Goal: Task Accomplishment & Management: Use online tool/utility

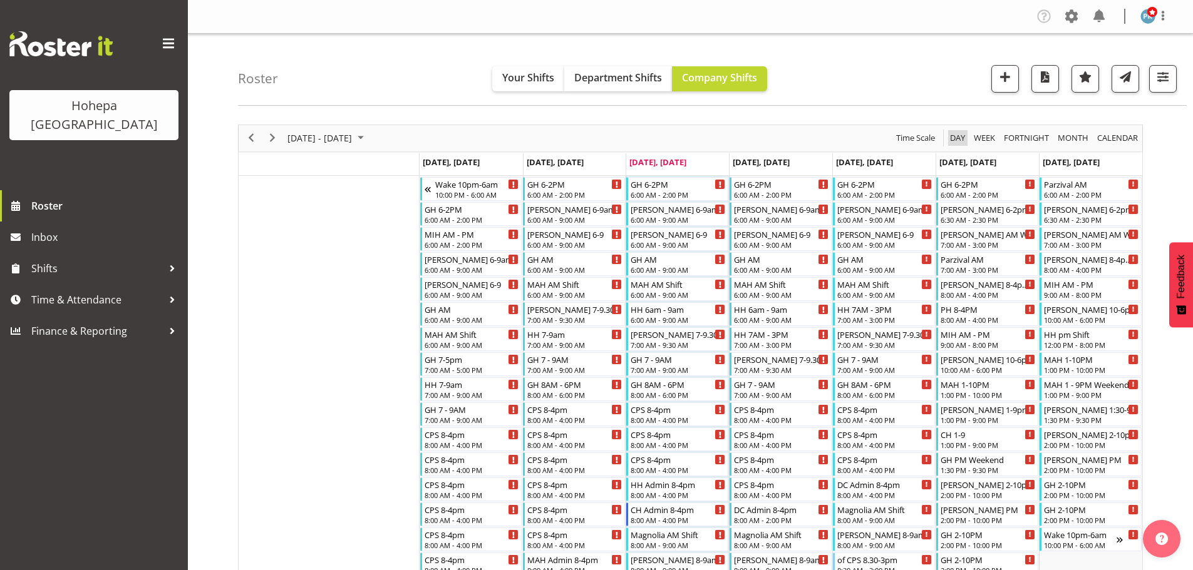
click at [957, 136] on span "Day" at bounding box center [957, 138] width 18 height 16
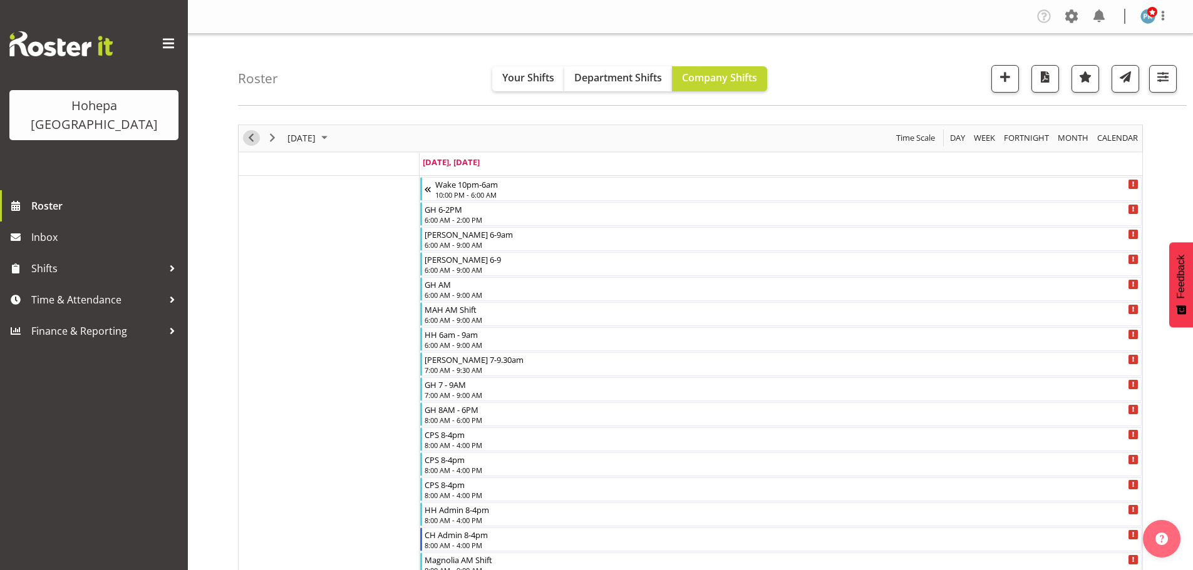
click at [252, 139] on span "Previous" at bounding box center [251, 138] width 15 height 16
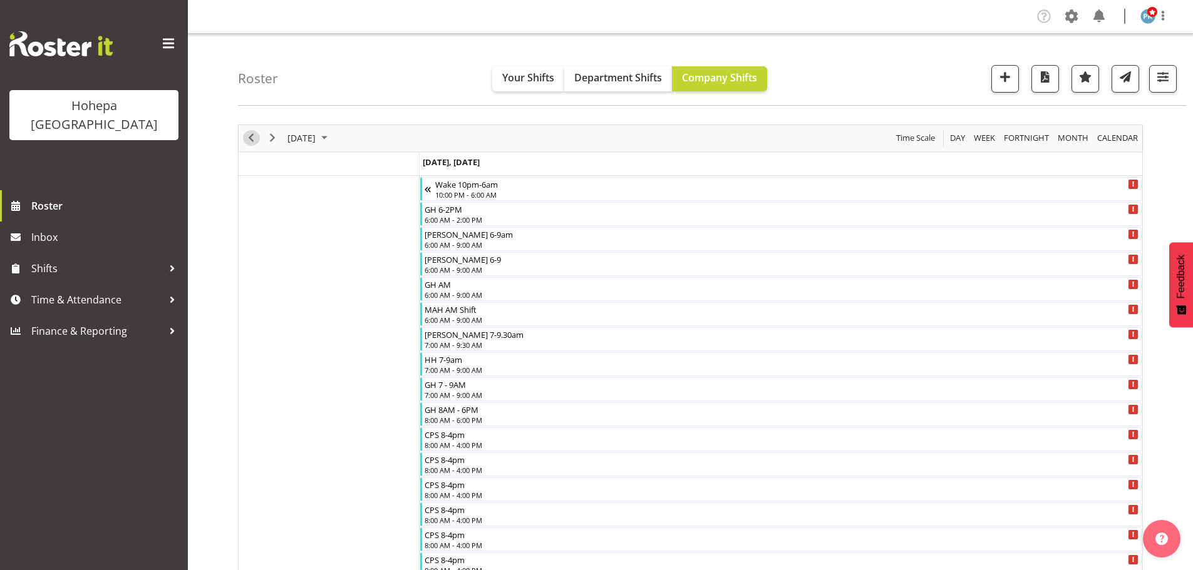
click at [254, 138] on span "Previous" at bounding box center [251, 138] width 15 height 16
click at [1159, 79] on span "button" at bounding box center [1162, 77] width 16 height 16
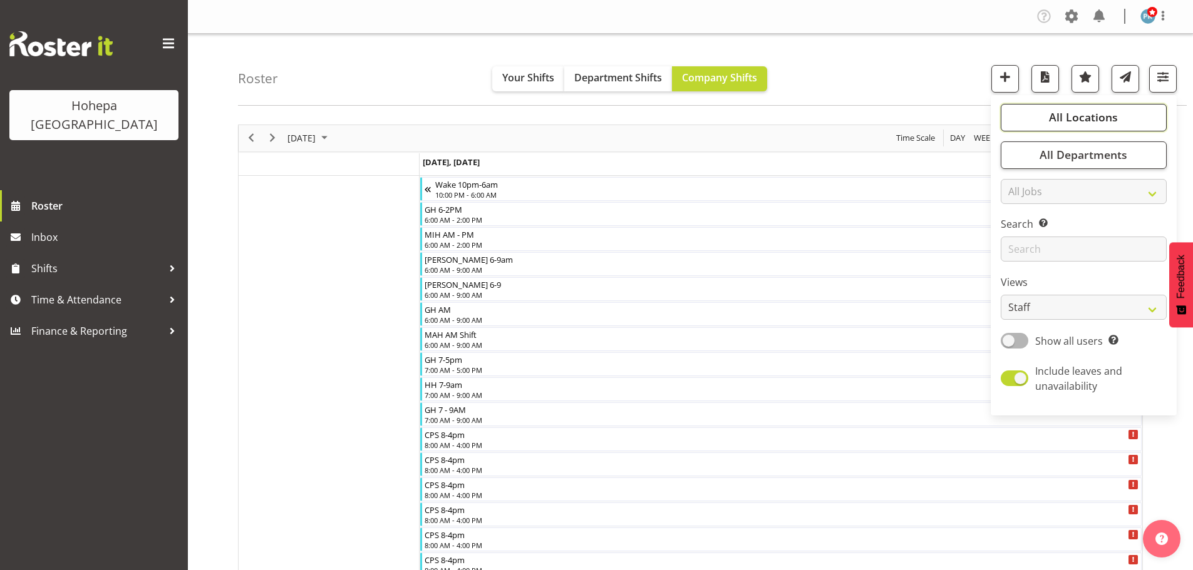
click at [1075, 116] on span "All Locations" at bounding box center [1083, 117] width 69 height 15
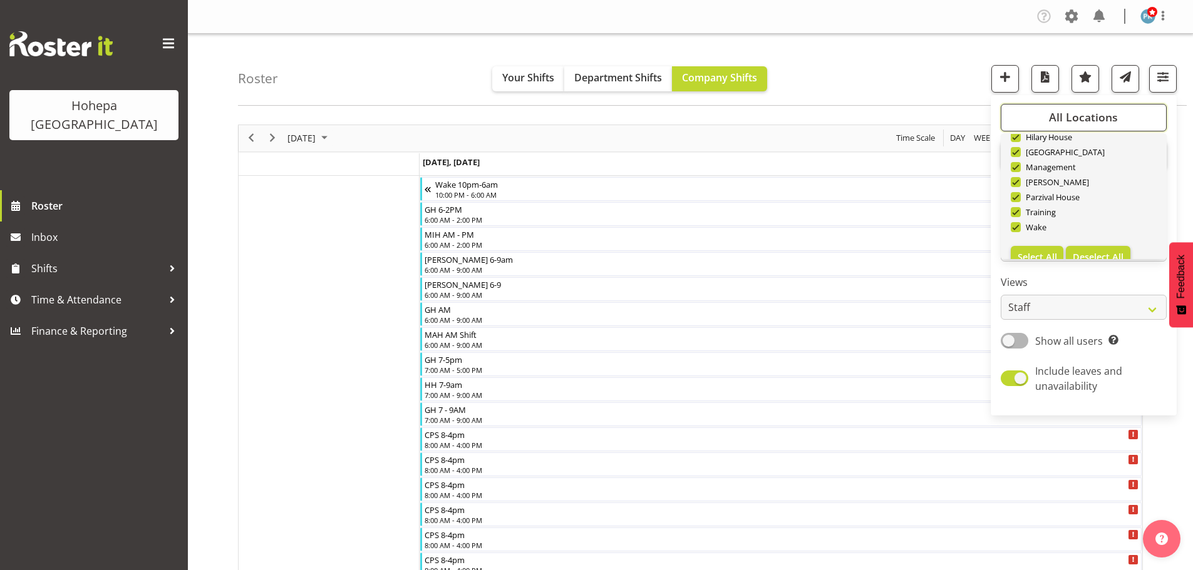
scroll to position [120, 0]
click at [1091, 240] on span "Deselect All" at bounding box center [1097, 239] width 51 height 12
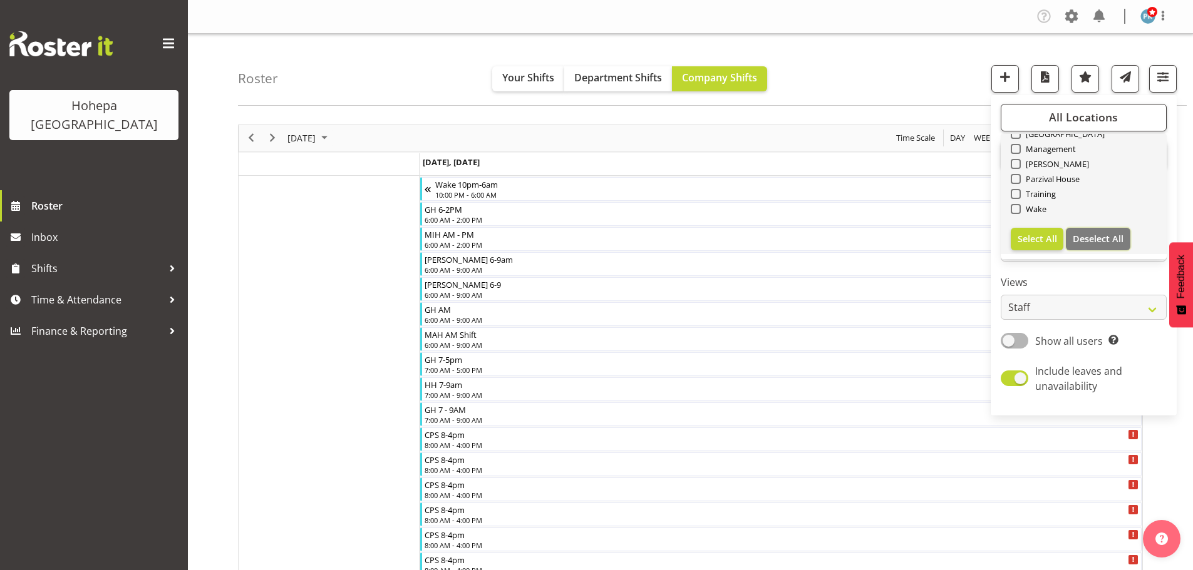
checkbox input "false"
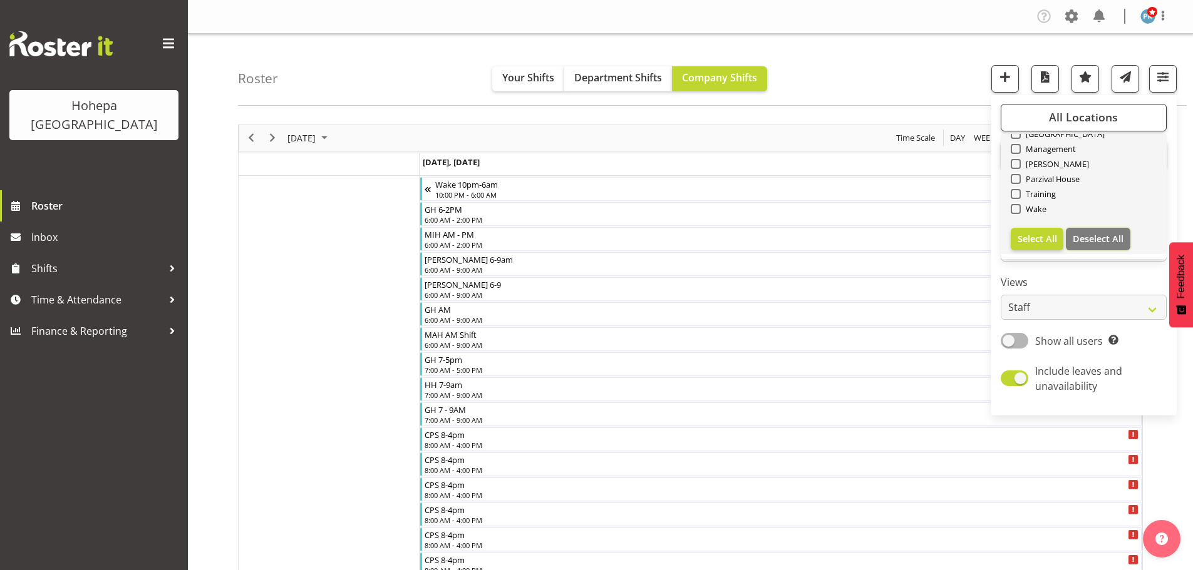
checkbox input "false"
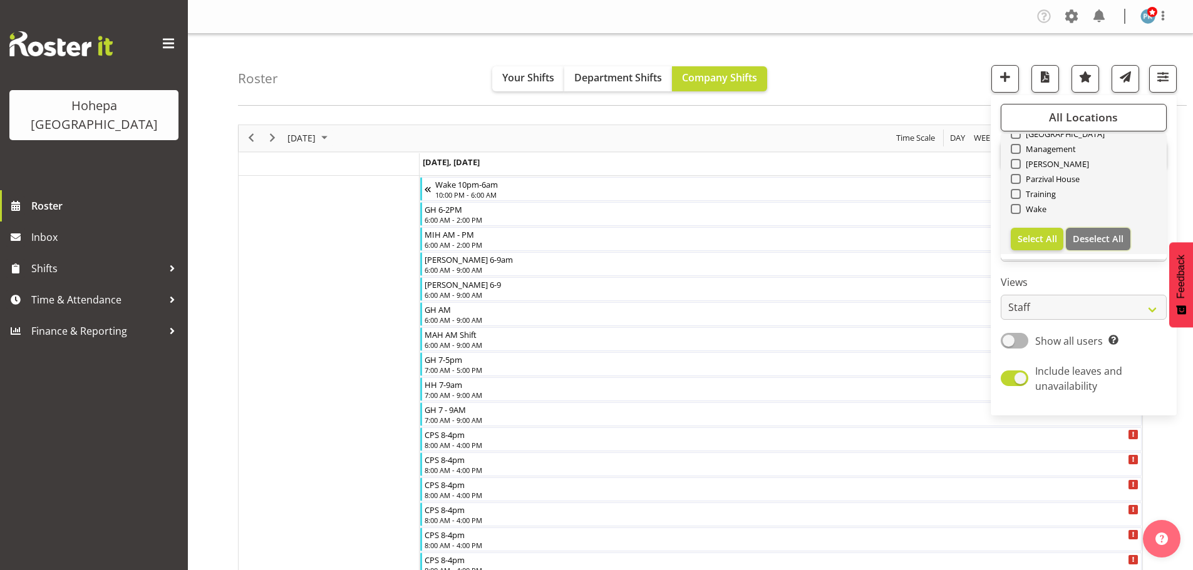
checkbox input "false"
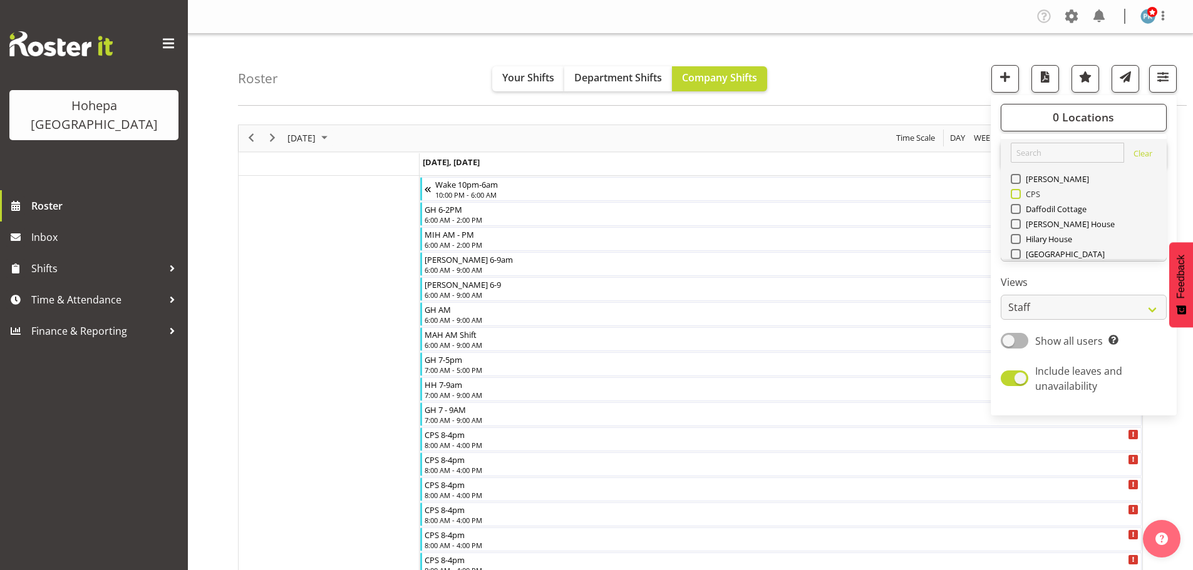
click at [1018, 193] on span at bounding box center [1015, 194] width 10 height 10
click at [1018, 193] on input "CPS" at bounding box center [1014, 194] width 8 height 8
checkbox input "true"
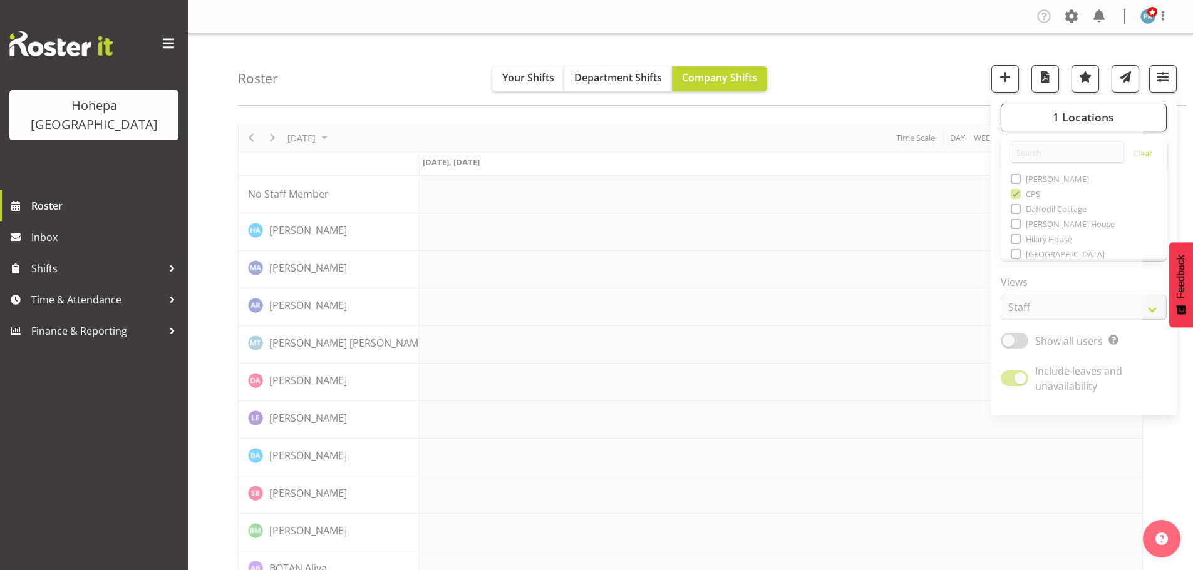
click at [923, 76] on div "Roster Your Shifts Department Shifts Company Shifts 1 Locations Clear Christoph…" at bounding box center [712, 70] width 948 height 72
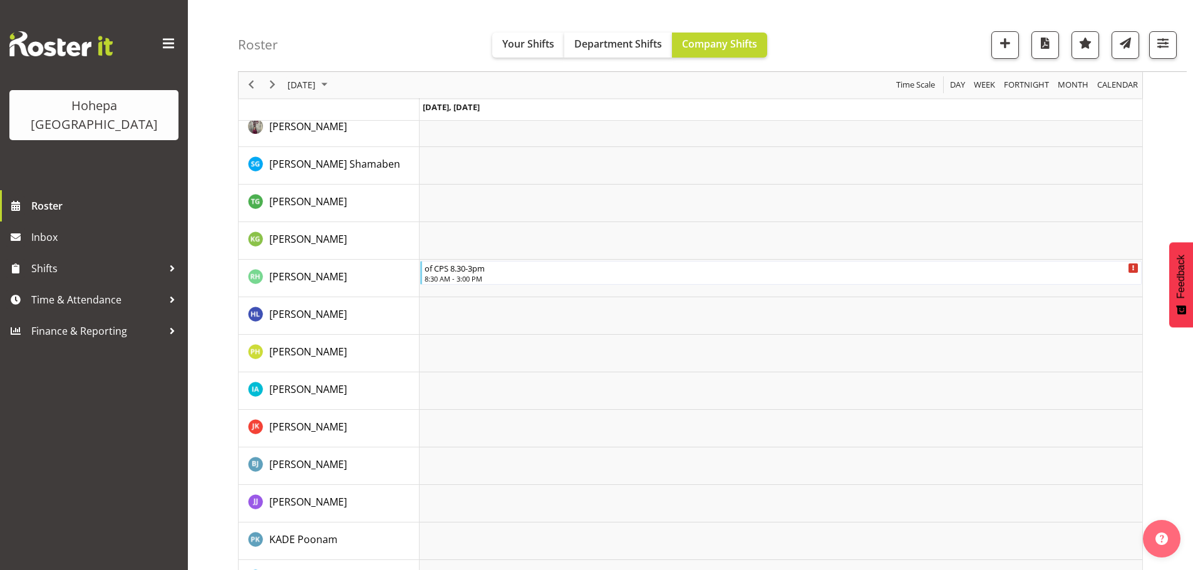
scroll to position [692, 0]
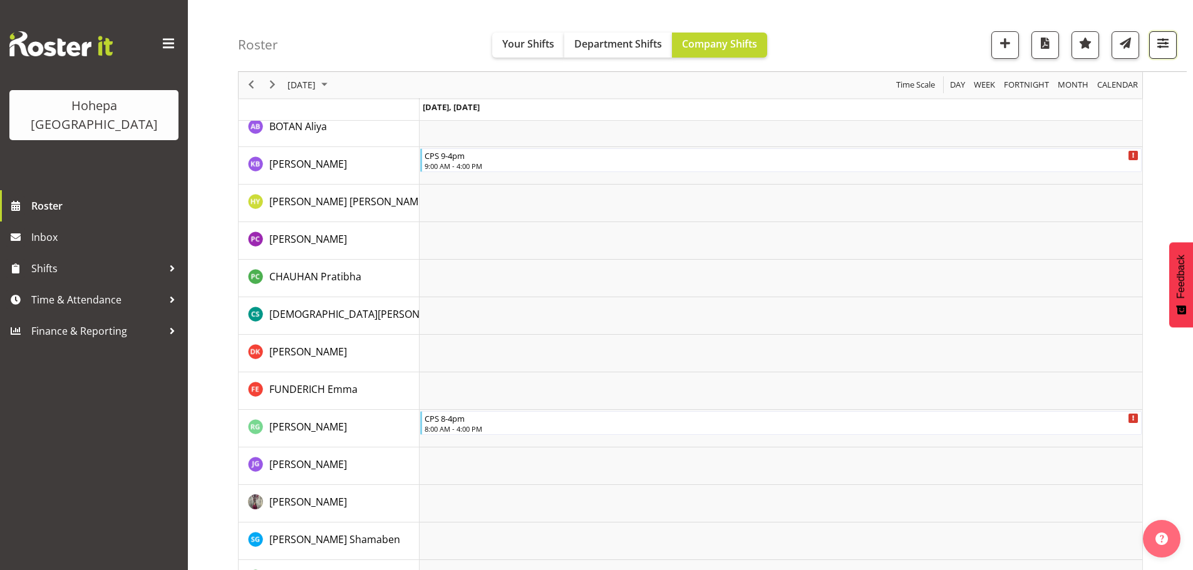
click at [1159, 43] on span "button" at bounding box center [1162, 43] width 16 height 16
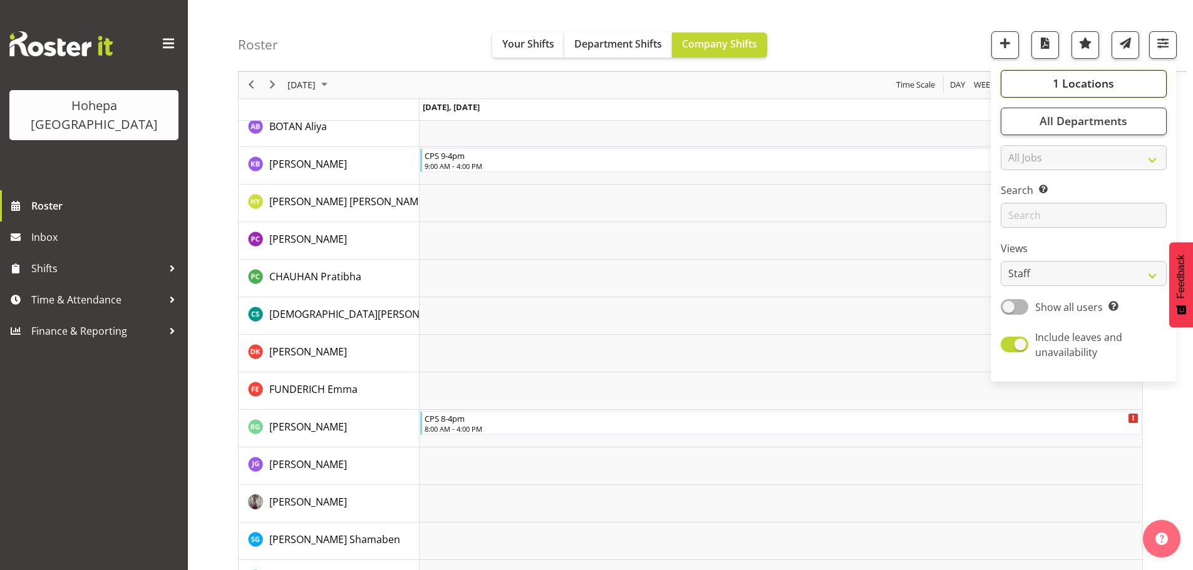
click at [1093, 81] on span "1 Locations" at bounding box center [1082, 83] width 61 height 15
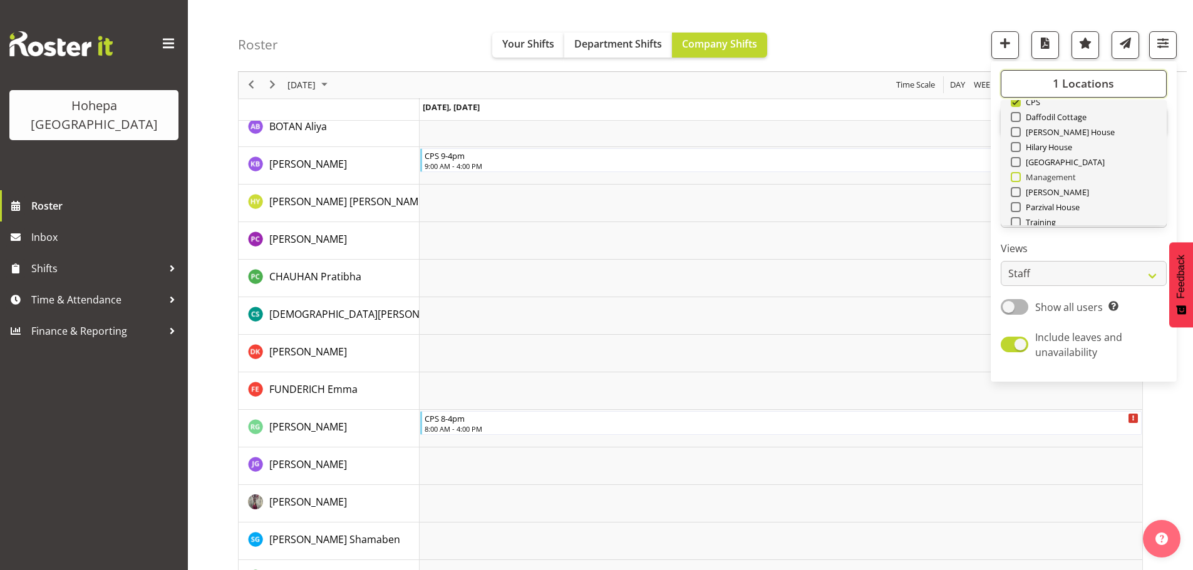
scroll to position [120, 0]
click at [1019, 162] on span at bounding box center [1015, 160] width 10 height 10
click at [1018, 162] on input "Training" at bounding box center [1014, 160] width 8 height 8
checkbox input "true"
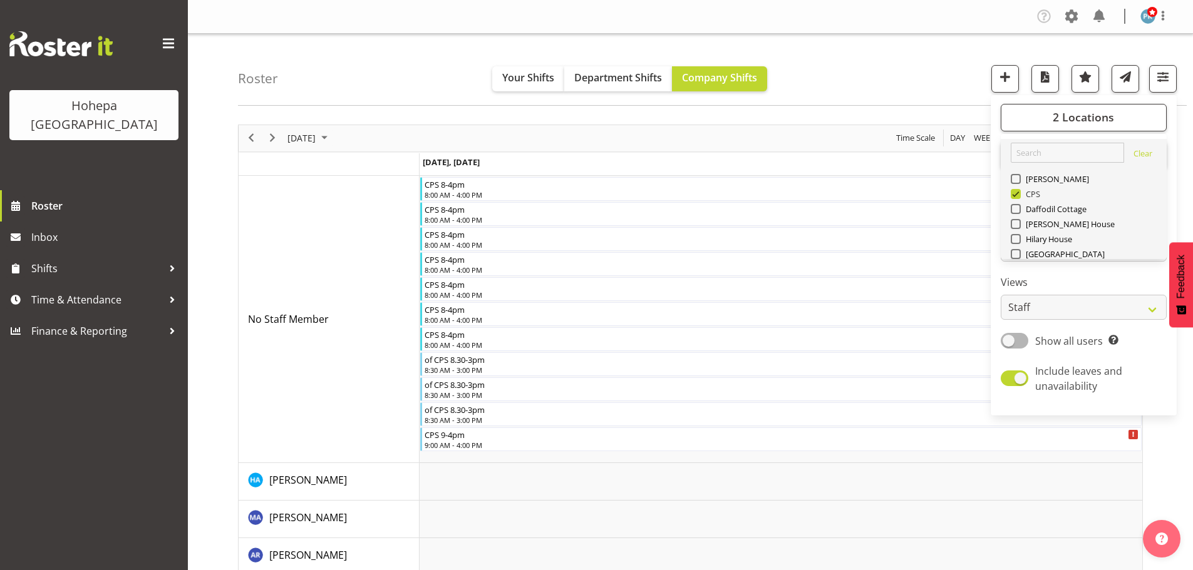
drag, startPoint x: 1018, startPoint y: 194, endPoint x: 937, endPoint y: 188, distance: 81.6
click at [1018, 194] on span at bounding box center [1015, 194] width 10 height 10
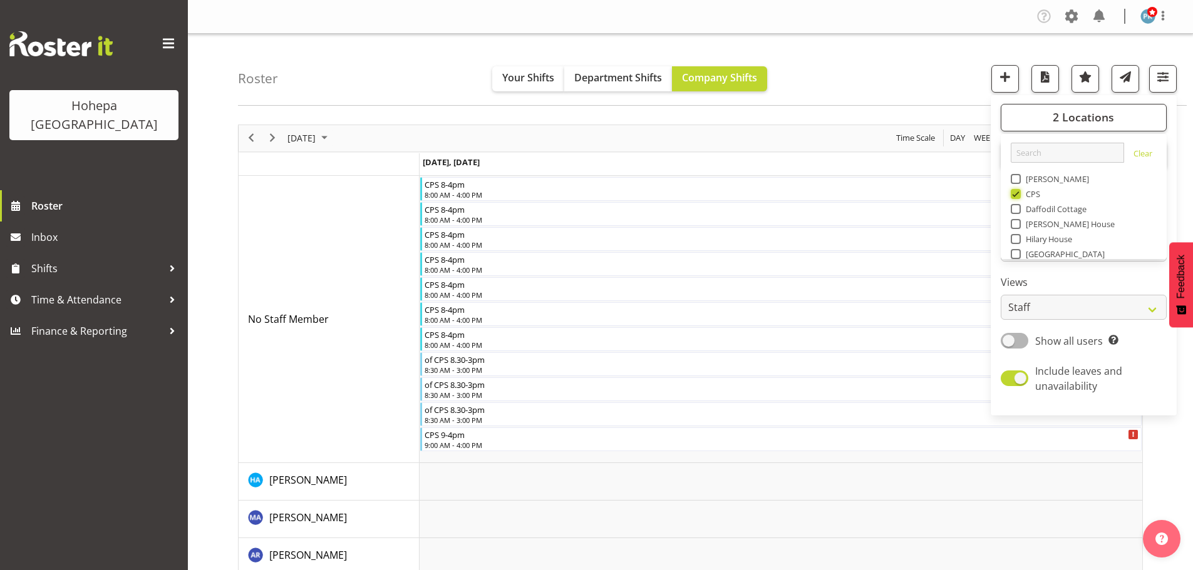
click at [1018, 194] on input "CPS" at bounding box center [1014, 194] width 8 height 8
checkbox input "false"
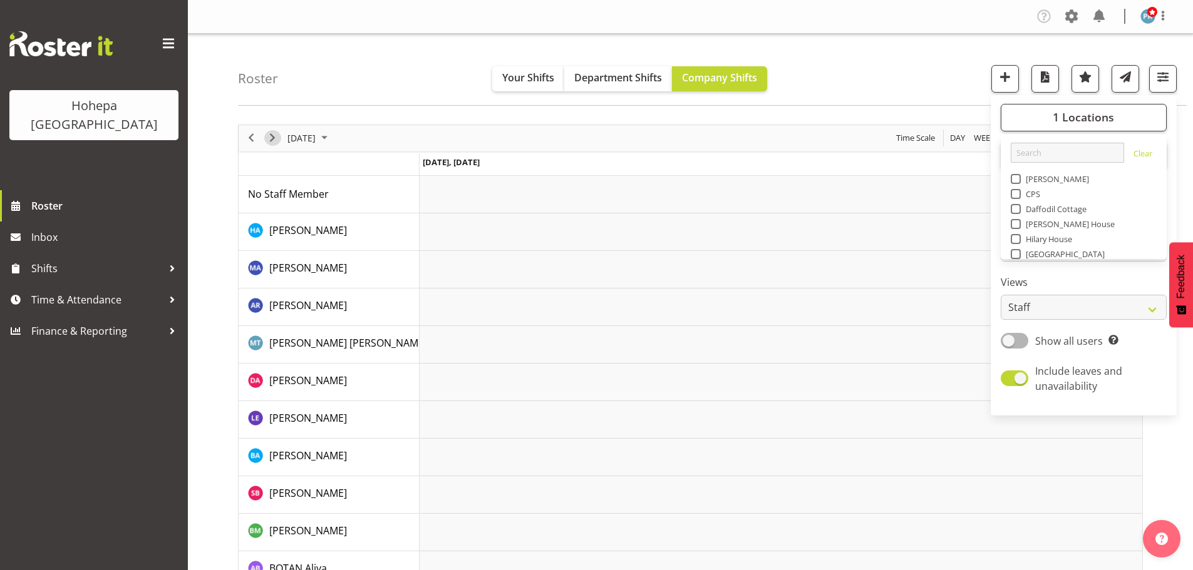
click at [274, 139] on span "Next" at bounding box center [272, 138] width 15 height 16
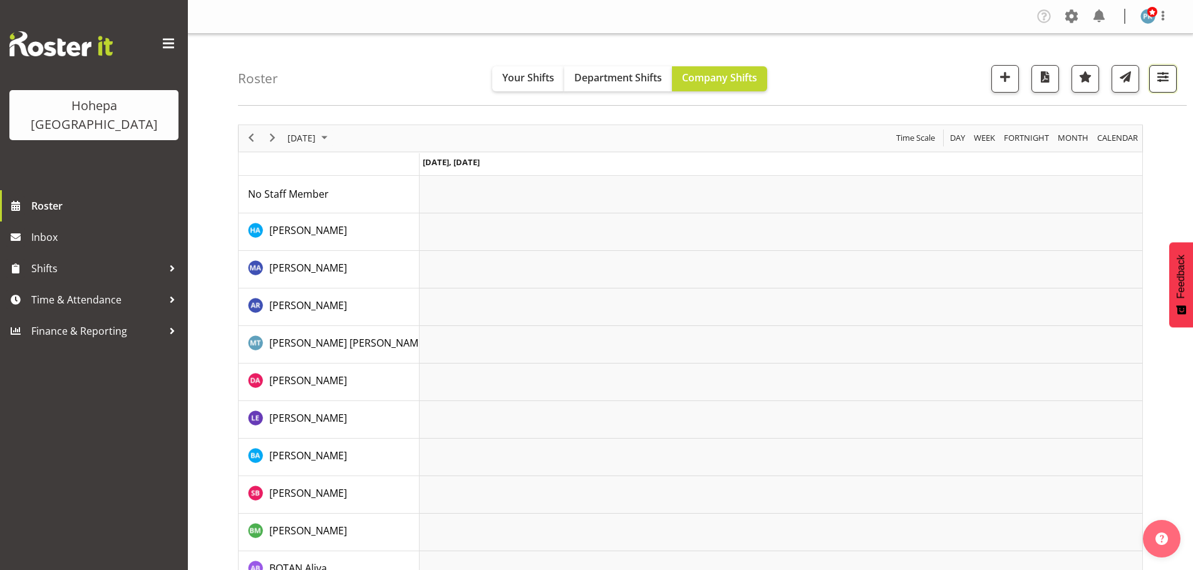
click at [1158, 78] on span "button" at bounding box center [1162, 77] width 16 height 16
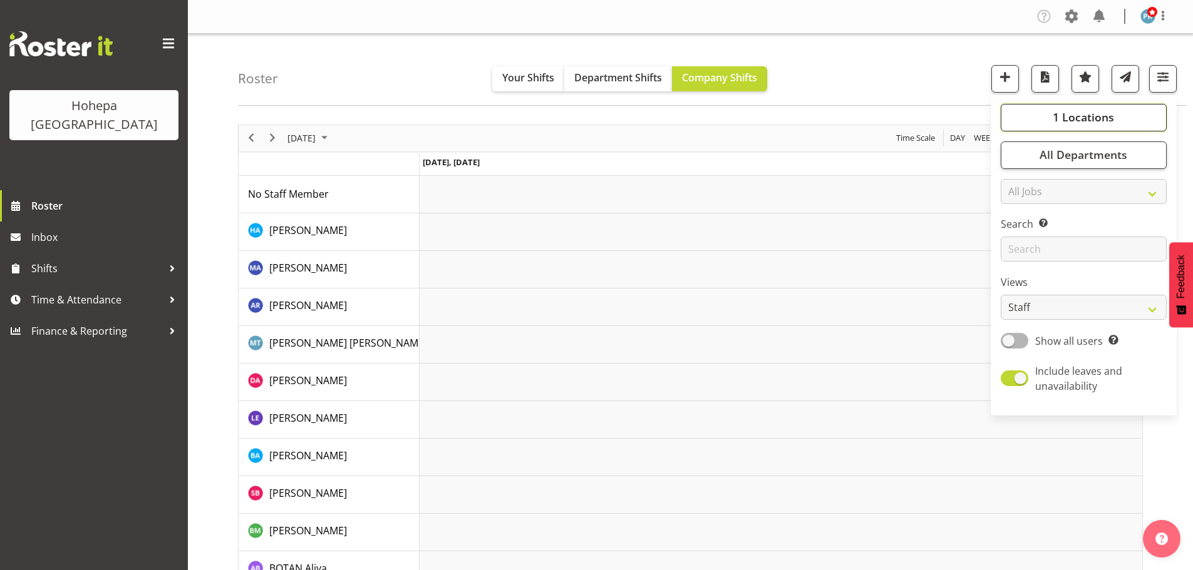
click at [1094, 119] on span "1 Locations" at bounding box center [1082, 117] width 61 height 15
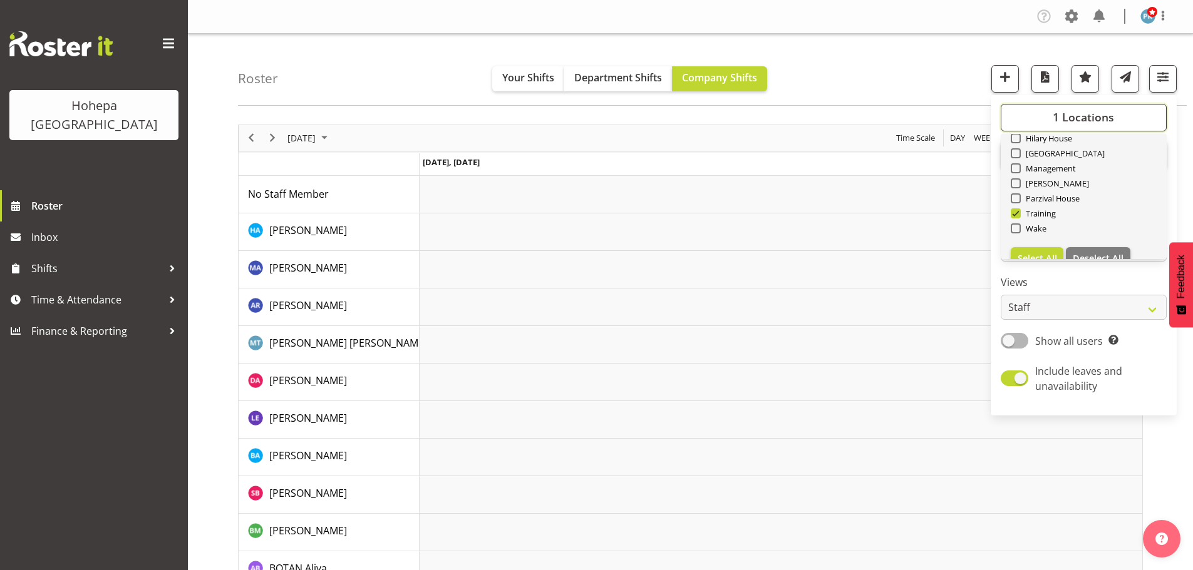
scroll to position [120, 0]
click at [1019, 195] on span at bounding box center [1015, 194] width 10 height 10
click at [1018, 195] on input "Training" at bounding box center [1014, 194] width 8 height 8
checkbox input "false"
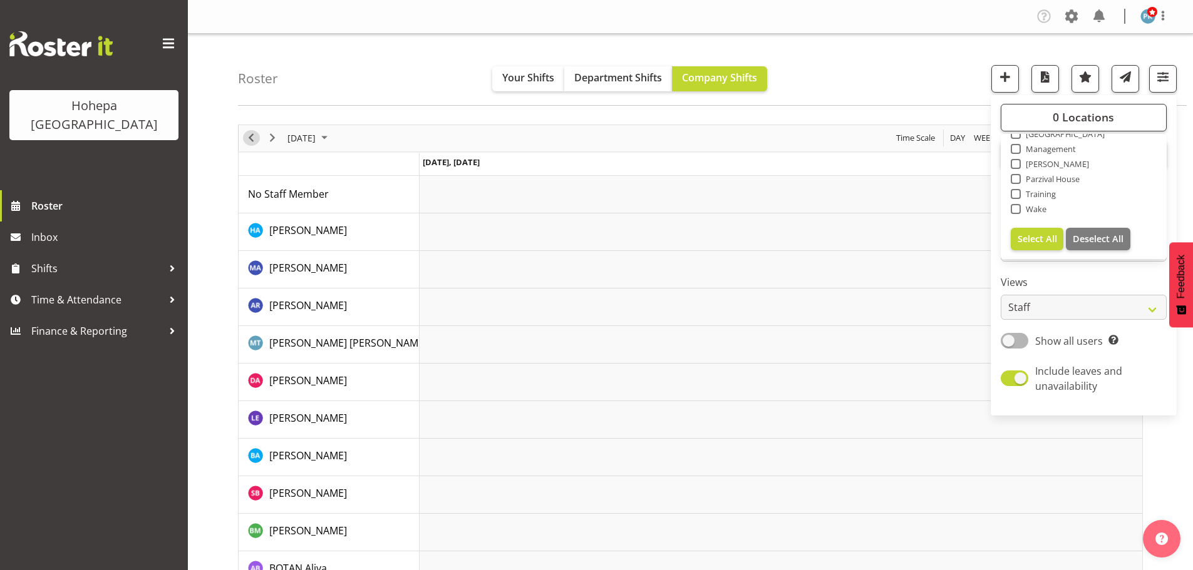
click at [253, 141] on span "Previous" at bounding box center [251, 138] width 15 height 16
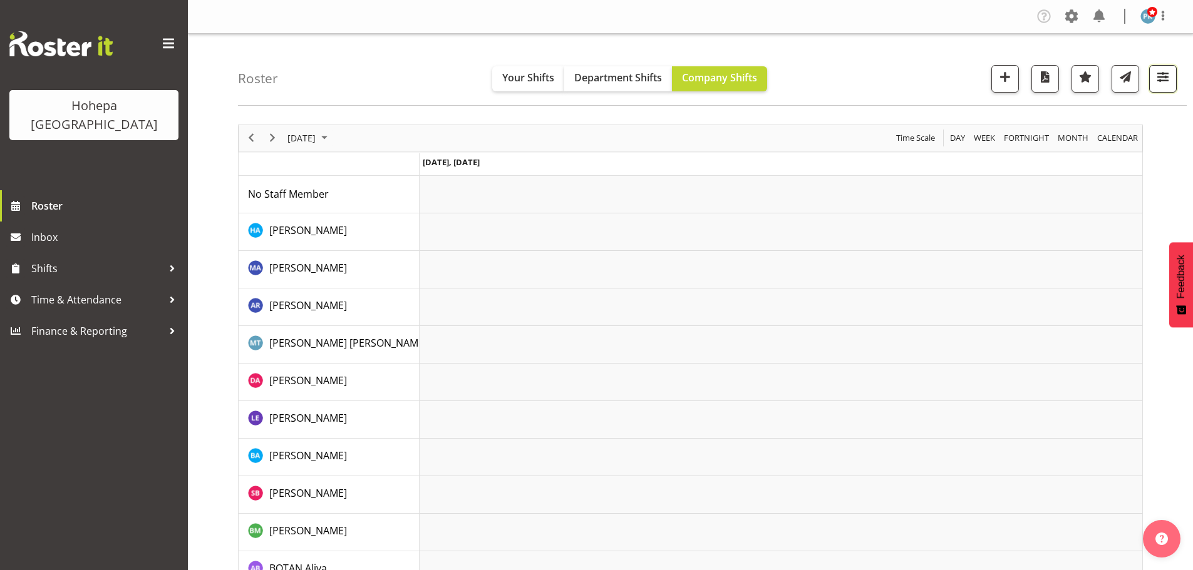
click at [1161, 78] on span "button" at bounding box center [1162, 77] width 16 height 16
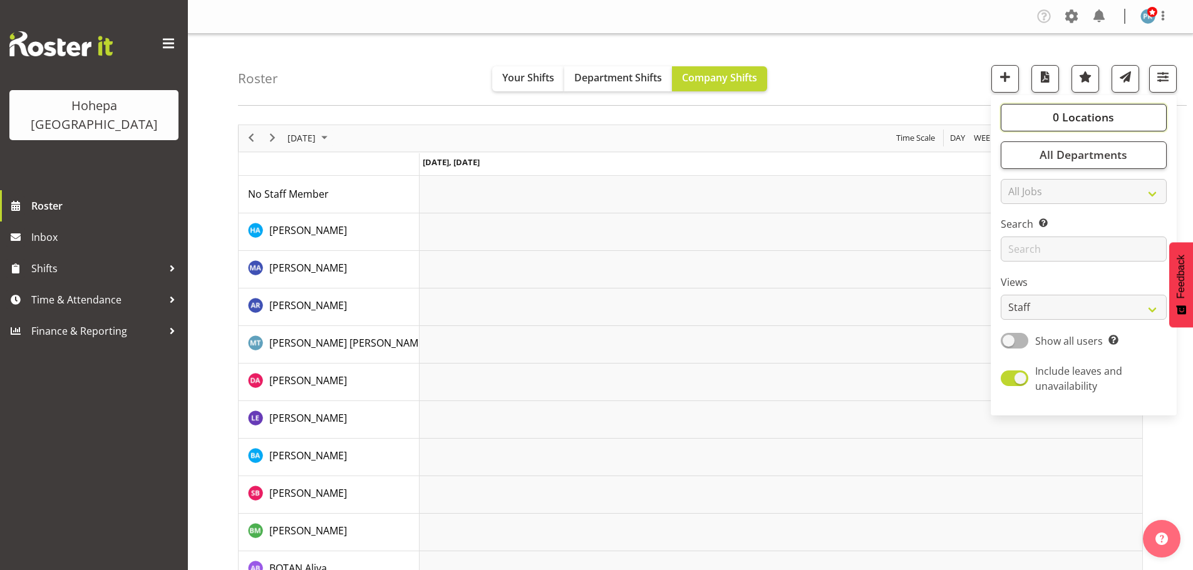
click at [1102, 121] on span "0 Locations" at bounding box center [1082, 117] width 61 height 15
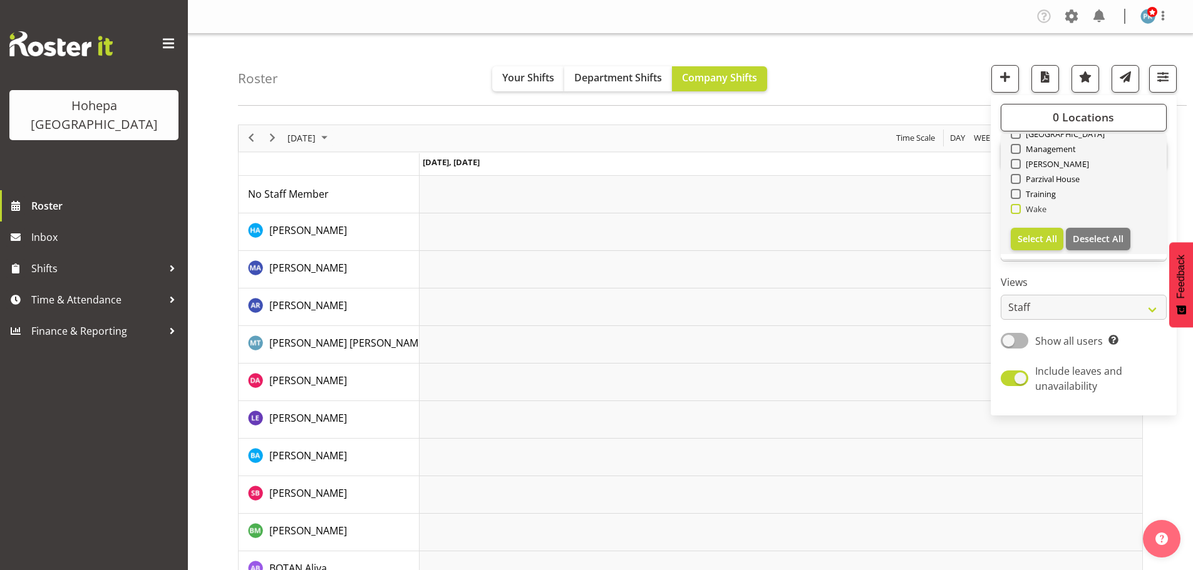
click at [1018, 210] on span at bounding box center [1015, 209] width 10 height 10
click at [1018, 210] on input "Wake" at bounding box center [1014, 209] width 8 height 8
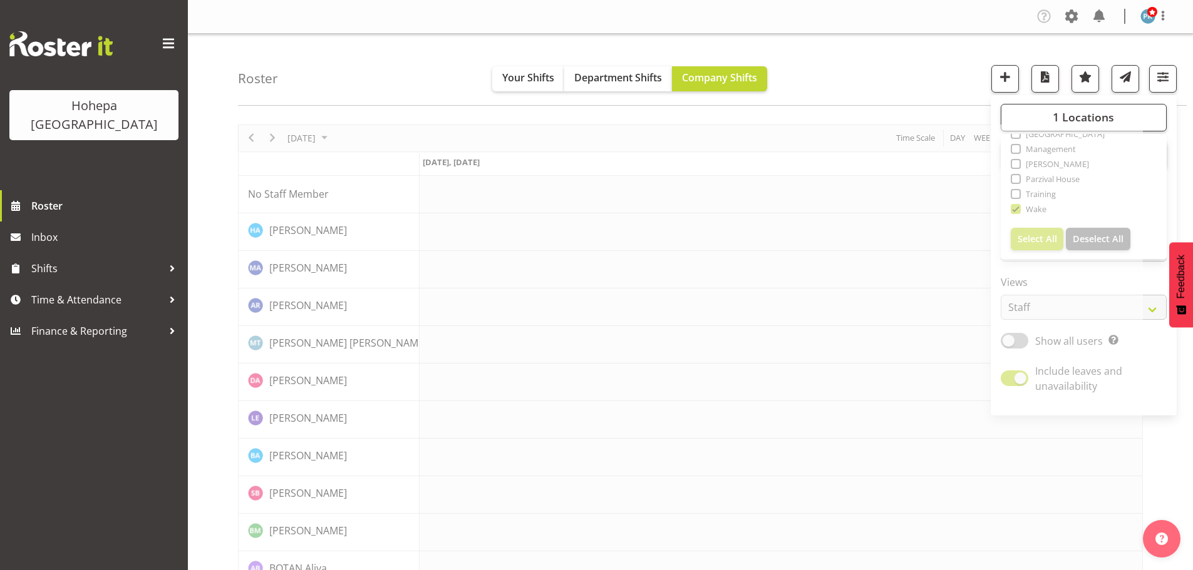
click at [928, 88] on div "Roster Your Shifts Department Shifts Company Shifts 1 Locations Clear Christoph…" at bounding box center [712, 70] width 948 height 72
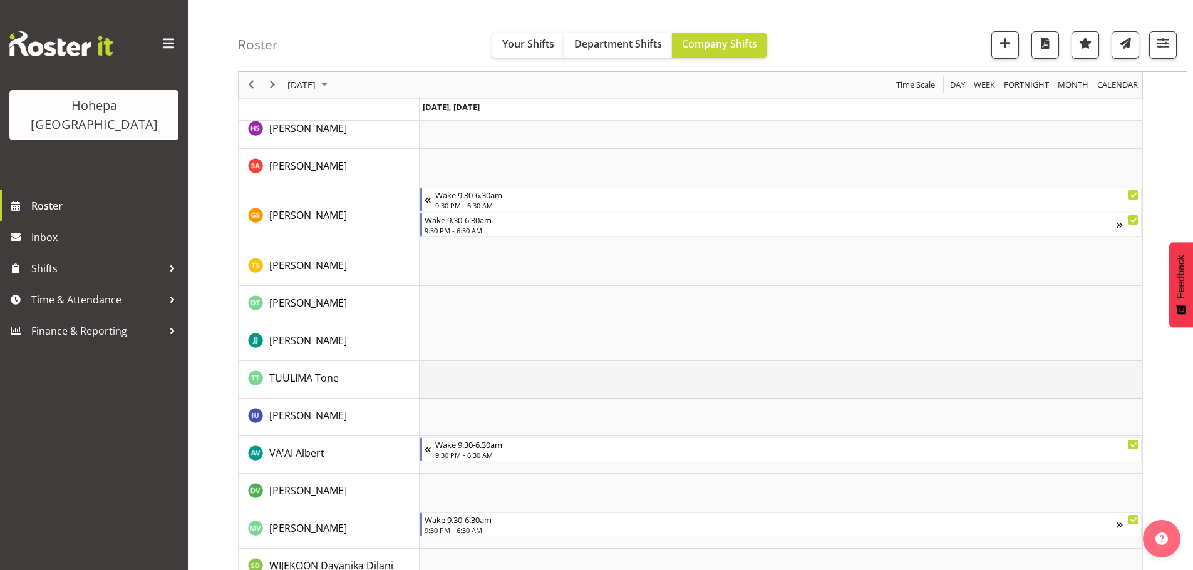
scroll to position [1879, 0]
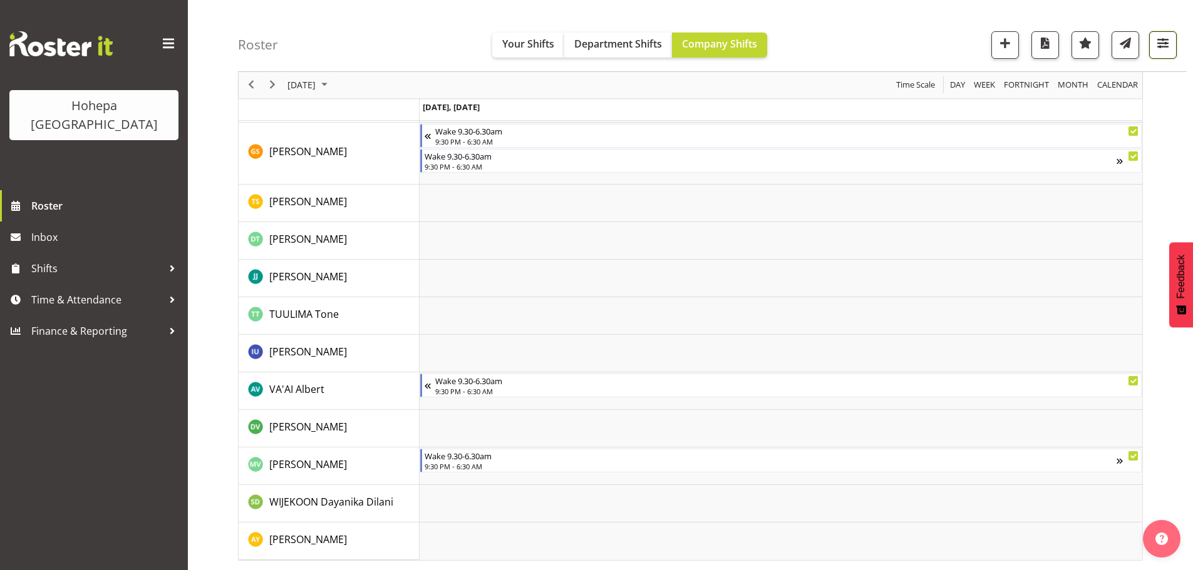
click at [1170, 44] on span "button" at bounding box center [1162, 43] width 16 height 16
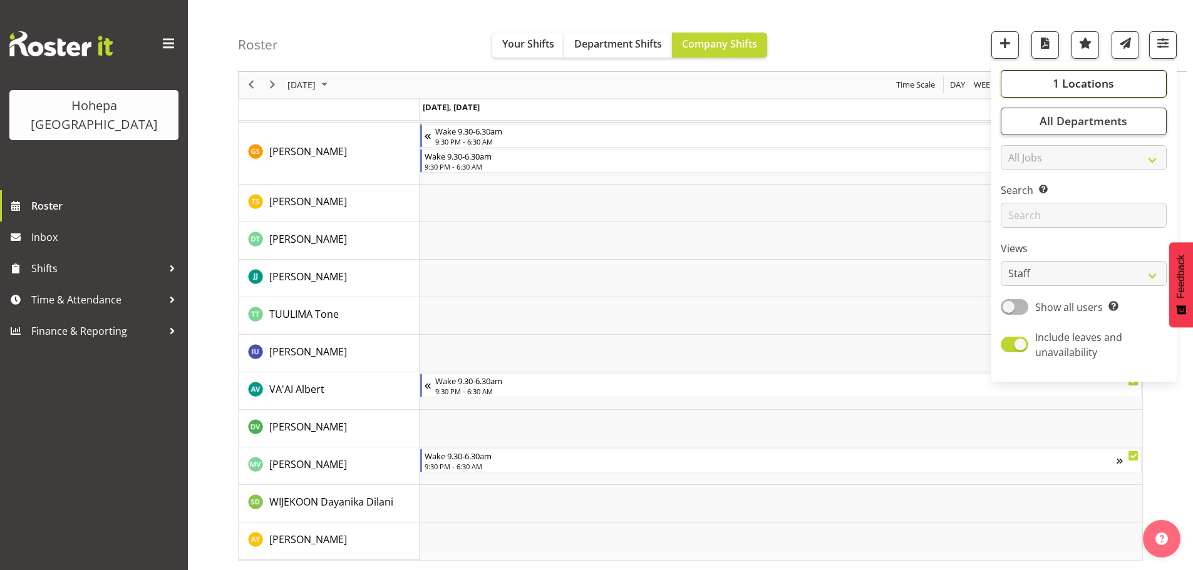
click at [1065, 76] on span "1 Locations" at bounding box center [1082, 83] width 61 height 15
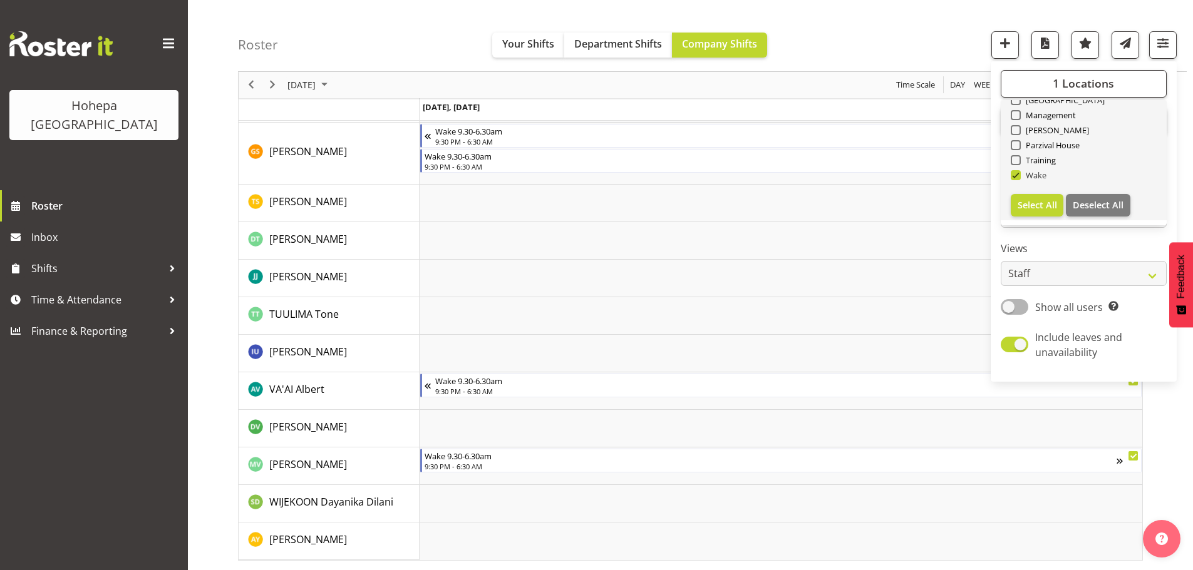
click at [1015, 175] on span at bounding box center [1015, 175] width 10 height 10
click at [1015, 175] on input "Wake" at bounding box center [1014, 176] width 8 height 8
checkbox input "false"
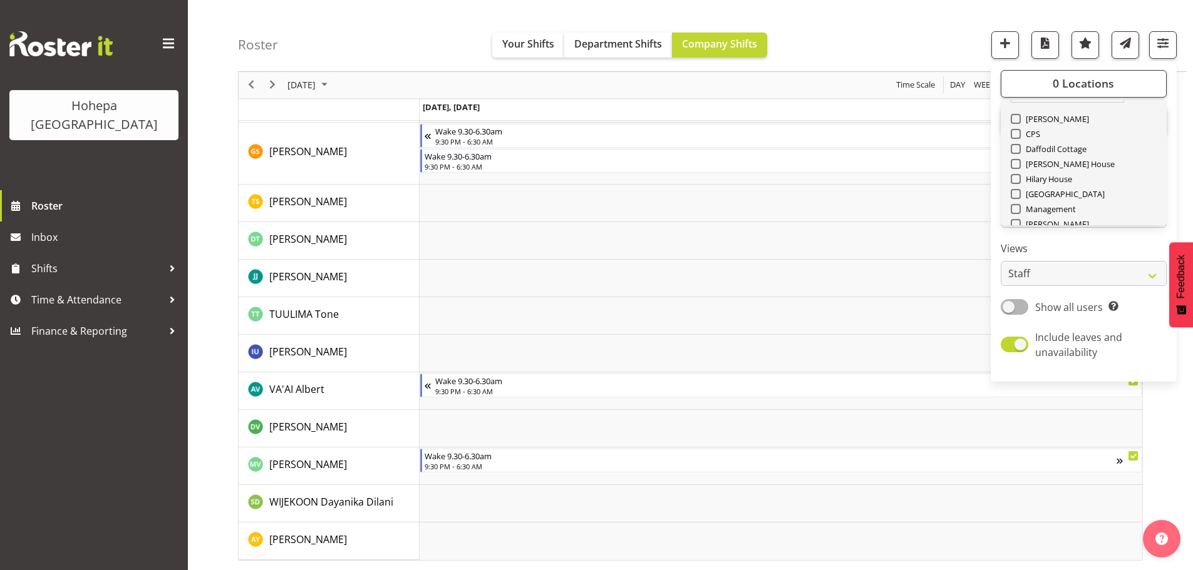
scroll to position [0, 0]
click at [1015, 148] on span at bounding box center [1015, 145] width 10 height 10
click at [1015, 148] on input "[PERSON_NAME]" at bounding box center [1014, 145] width 8 height 8
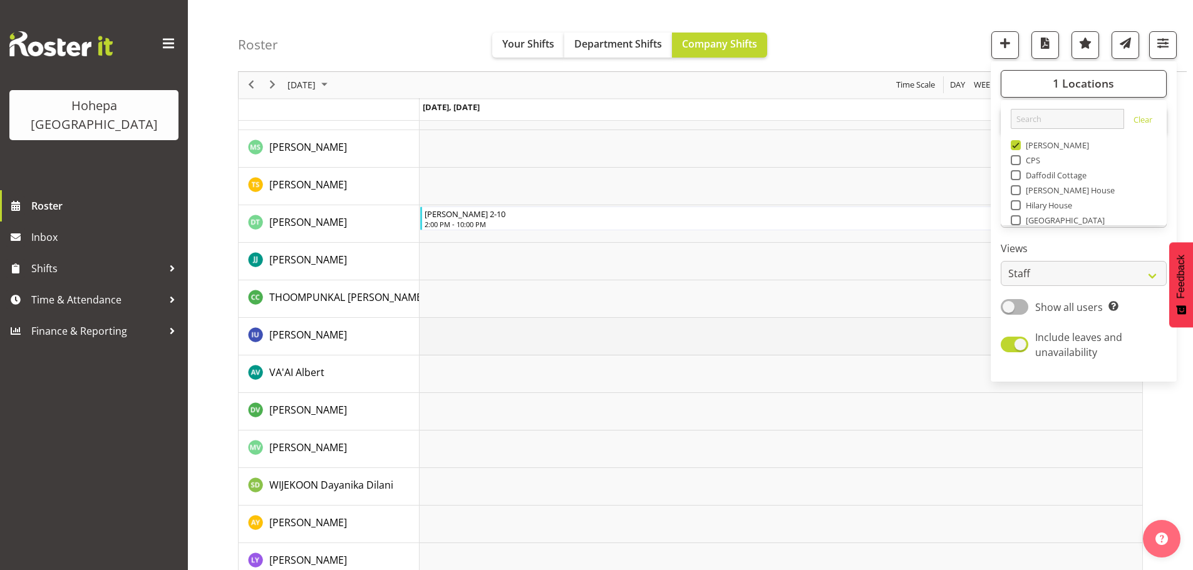
scroll to position [2332, 0]
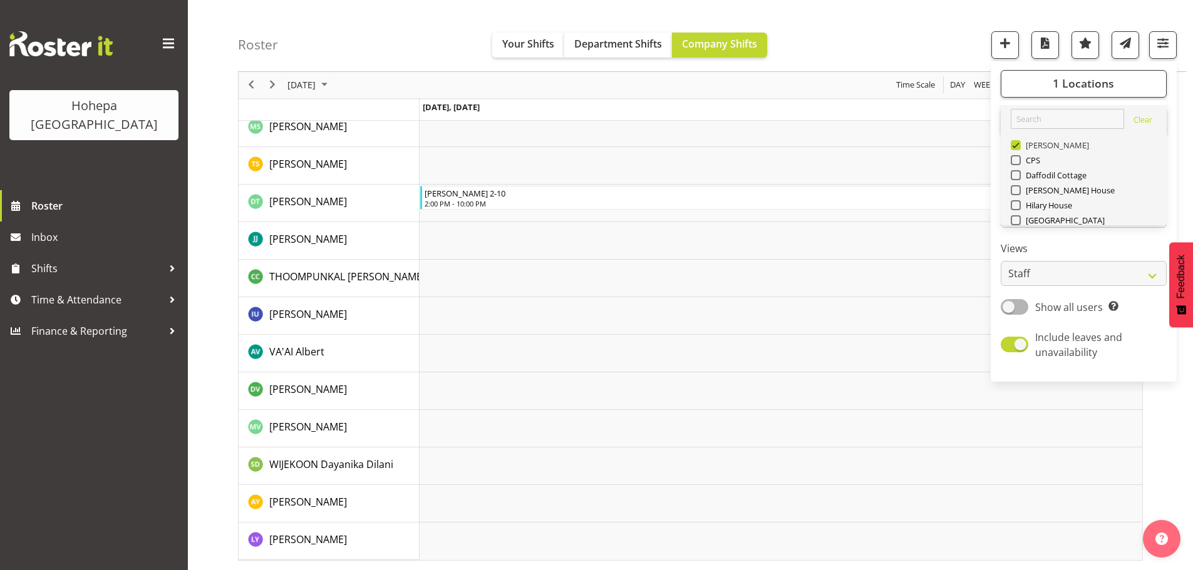
click at [1013, 146] on span at bounding box center [1015, 145] width 10 height 10
click at [1013, 146] on input "[PERSON_NAME]" at bounding box center [1014, 145] width 8 height 8
checkbox input "false"
click at [1017, 218] on span at bounding box center [1015, 220] width 10 height 10
click at [1017, 218] on input "[GEOGRAPHIC_DATA]" at bounding box center [1014, 221] width 8 height 8
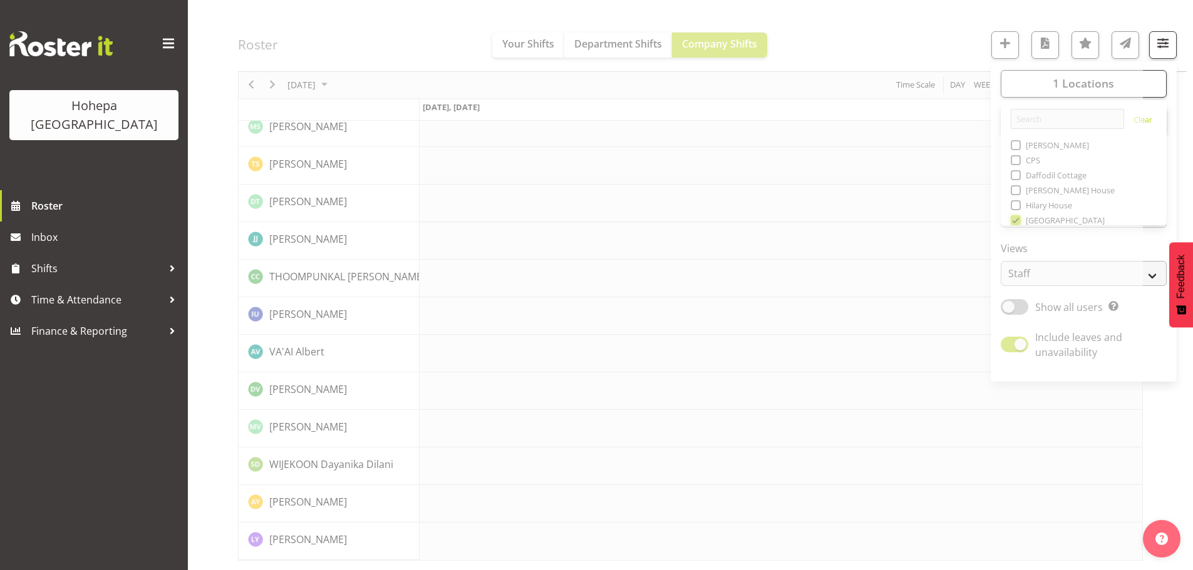
scroll to position [2282, 0]
drag, startPoint x: 842, startPoint y: 34, endPoint x: 850, endPoint y: 39, distance: 9.2
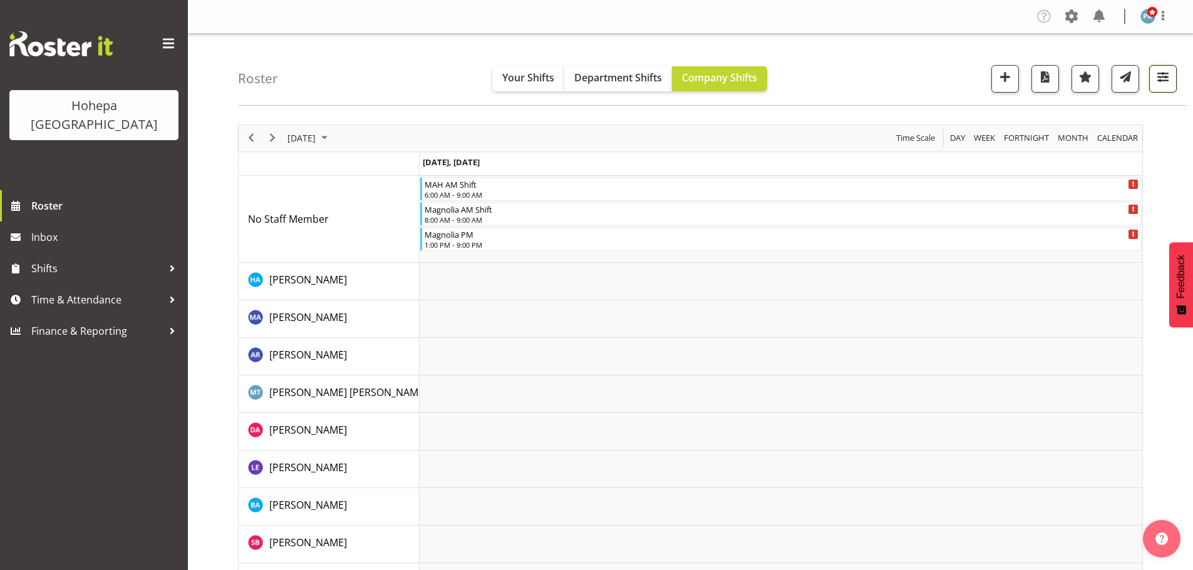
click at [1150, 79] on button "button" at bounding box center [1163, 79] width 28 height 28
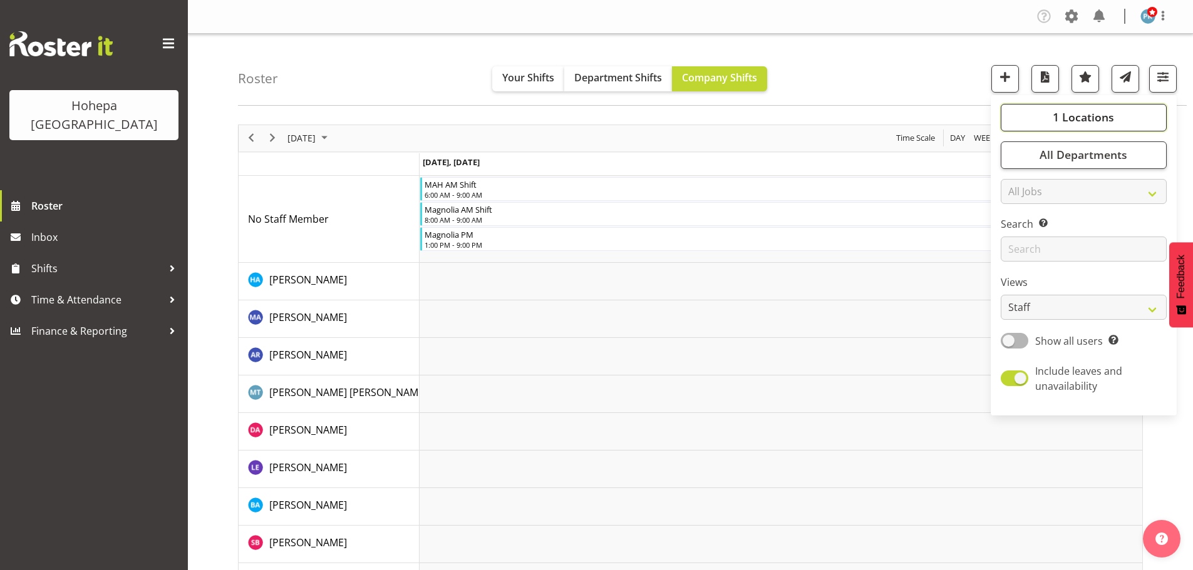
click at [1049, 118] on button "1 Locations" at bounding box center [1083, 118] width 166 height 28
drag, startPoint x: 1018, startPoint y: 255, endPoint x: 1027, endPoint y: 246, distance: 12.4
click at [1017, 255] on span at bounding box center [1015, 254] width 10 height 10
click at [1017, 255] on input "[GEOGRAPHIC_DATA]" at bounding box center [1014, 254] width 8 height 8
checkbox input "false"
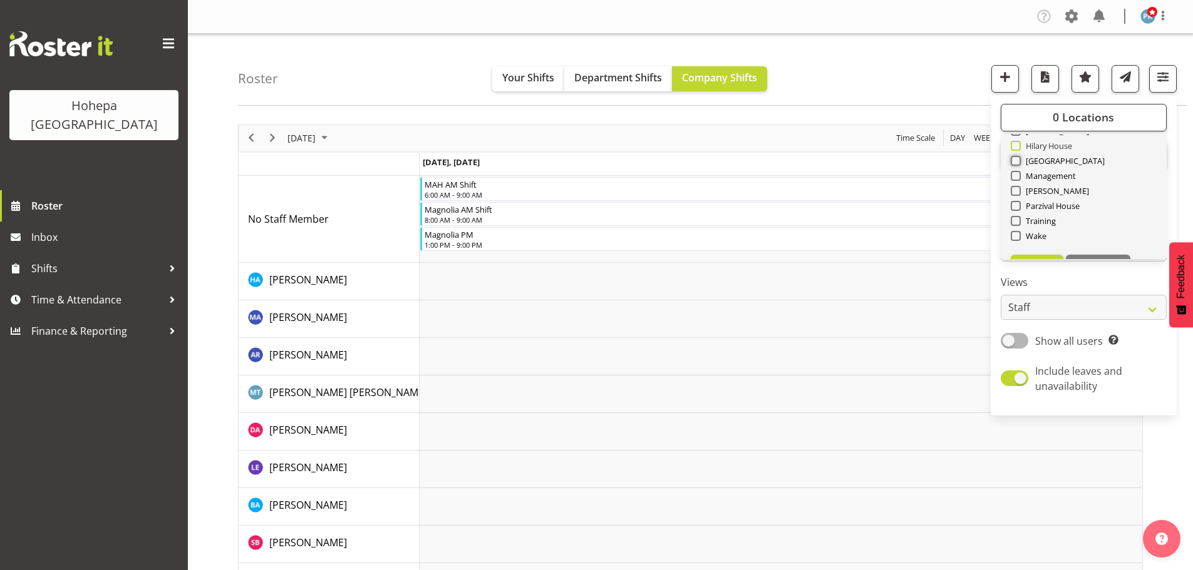
scroll to position [120, 0]
click at [1022, 167] on span "[PERSON_NAME]" at bounding box center [1054, 164] width 69 height 10
click at [1018, 167] on input "[PERSON_NAME]" at bounding box center [1014, 164] width 8 height 8
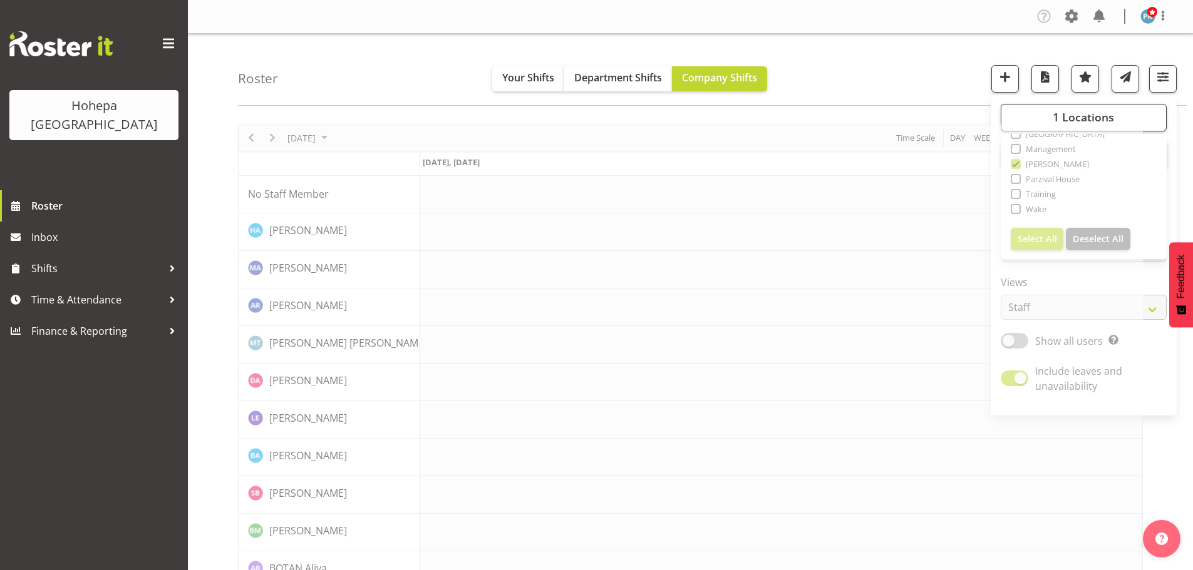
click at [920, 70] on div "Roster Your Shifts Department Shifts Company Shifts 1 Locations Clear Christoph…" at bounding box center [712, 70] width 948 height 72
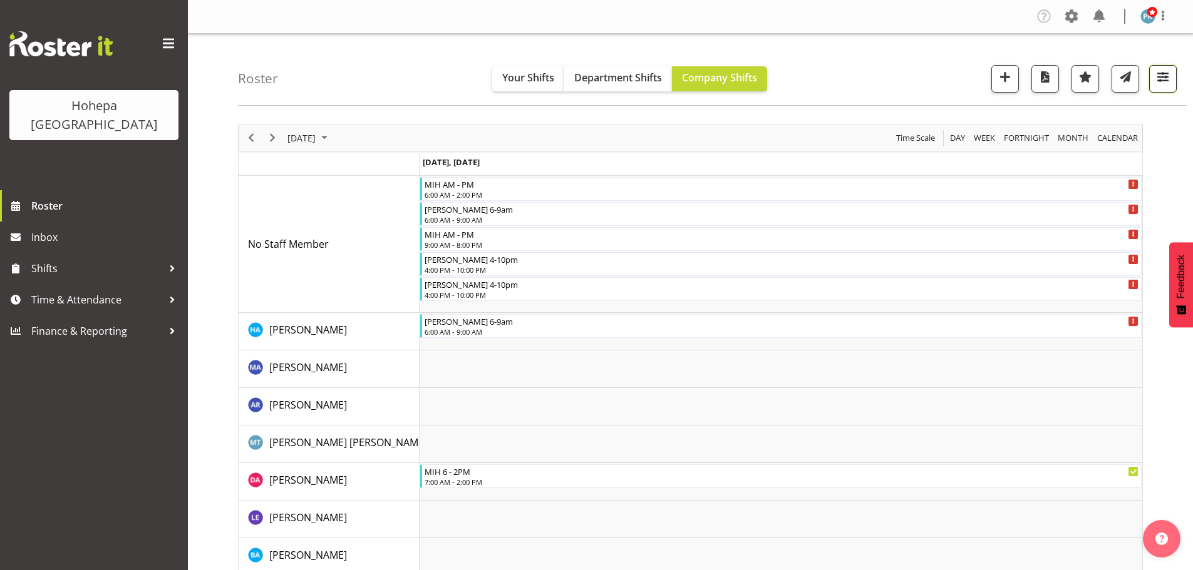
click at [1164, 76] on span "button" at bounding box center [1162, 77] width 16 height 16
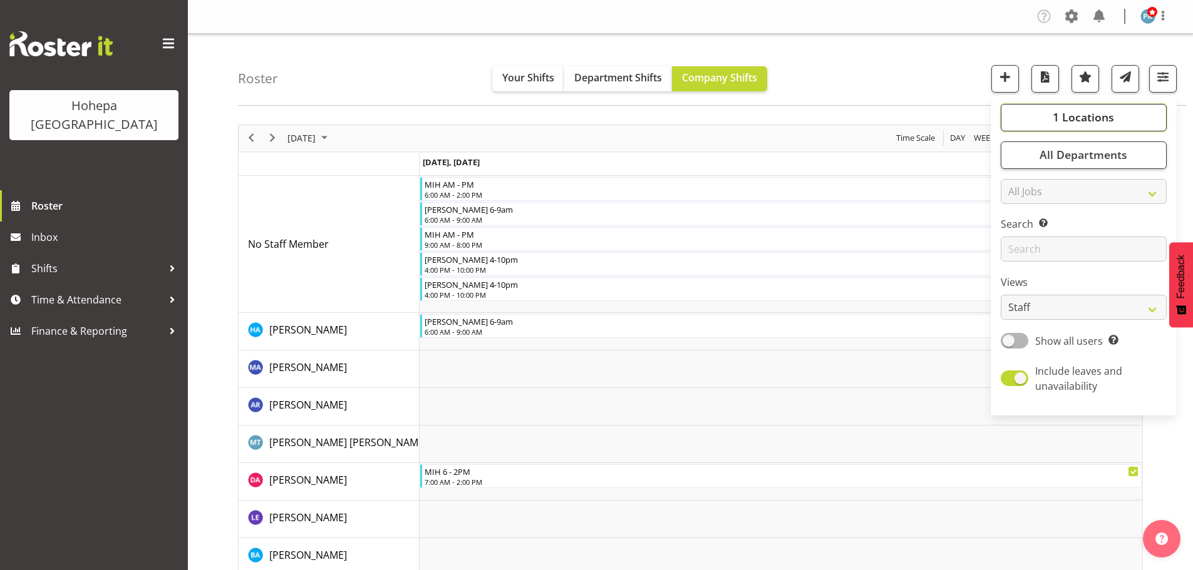
click at [1082, 112] on span "1 Locations" at bounding box center [1082, 117] width 61 height 15
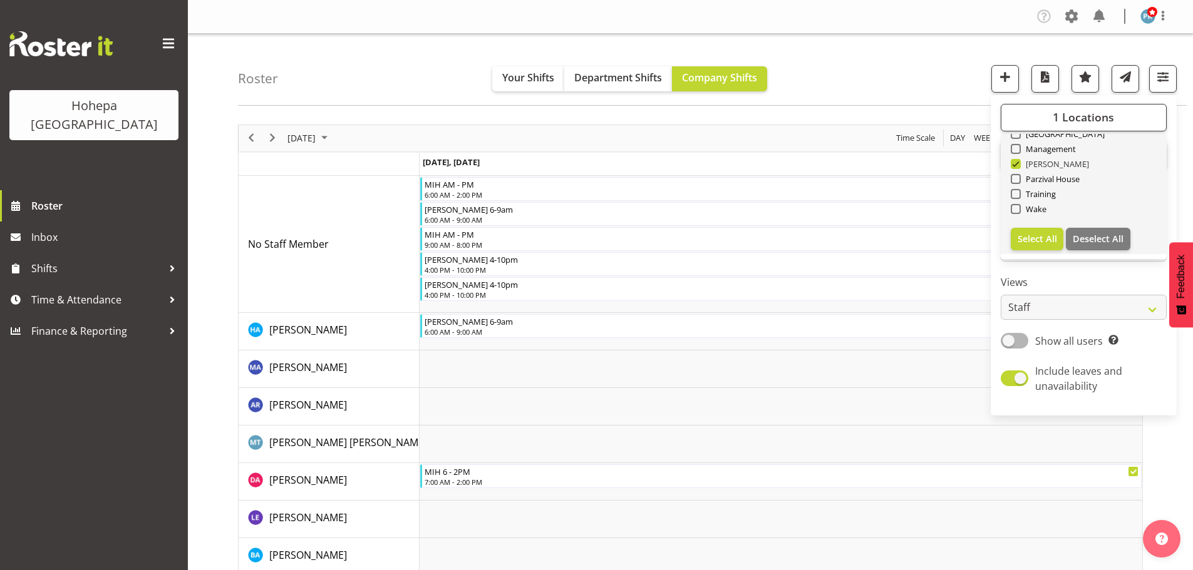
click at [1018, 165] on span at bounding box center [1015, 164] width 10 height 10
click at [1018, 165] on input "[PERSON_NAME]" at bounding box center [1014, 164] width 8 height 8
checkbox input "false"
click at [1017, 183] on span at bounding box center [1015, 179] width 10 height 10
click at [1017, 183] on input "Parzival House" at bounding box center [1014, 179] width 8 height 8
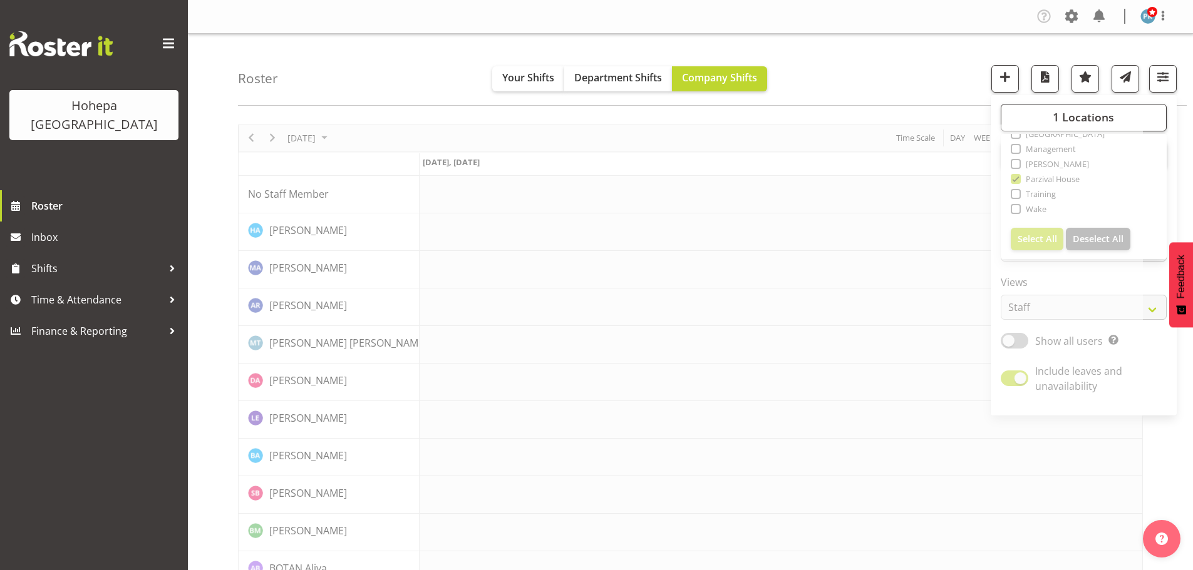
click at [929, 49] on div "Roster Your Shifts Department Shifts Company Shifts 1 Locations Clear Christoph…" at bounding box center [712, 70] width 948 height 72
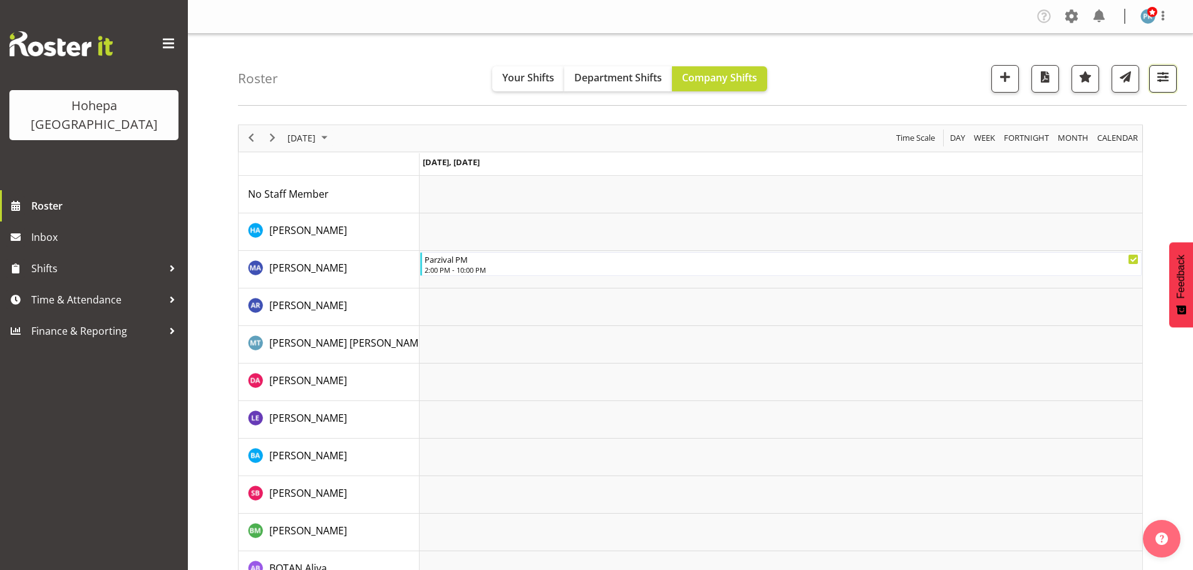
click at [1164, 79] on span "button" at bounding box center [1162, 77] width 16 height 16
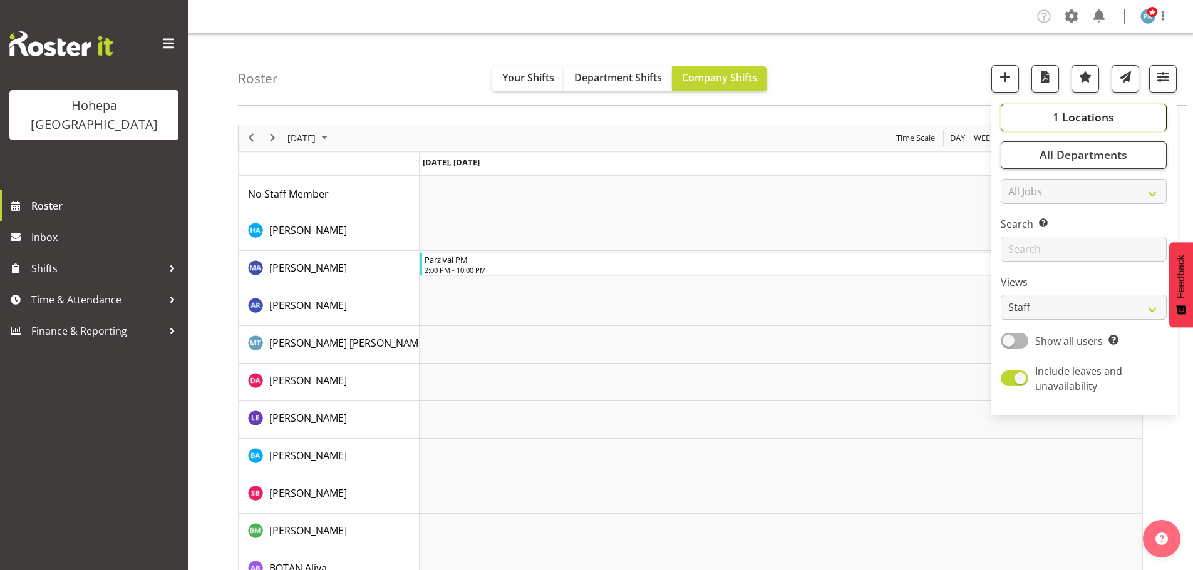
click at [1072, 123] on span "1 Locations" at bounding box center [1082, 117] width 61 height 15
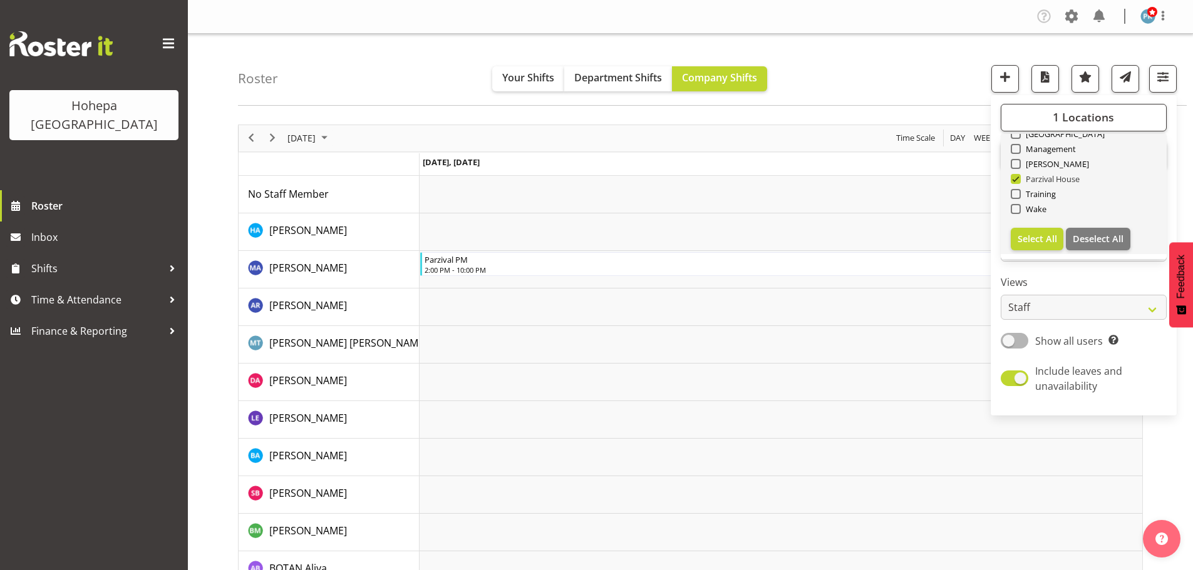
click at [1017, 182] on span at bounding box center [1015, 179] width 10 height 10
click at [1017, 182] on input "Parzival House" at bounding box center [1014, 179] width 8 height 8
checkbox input "false"
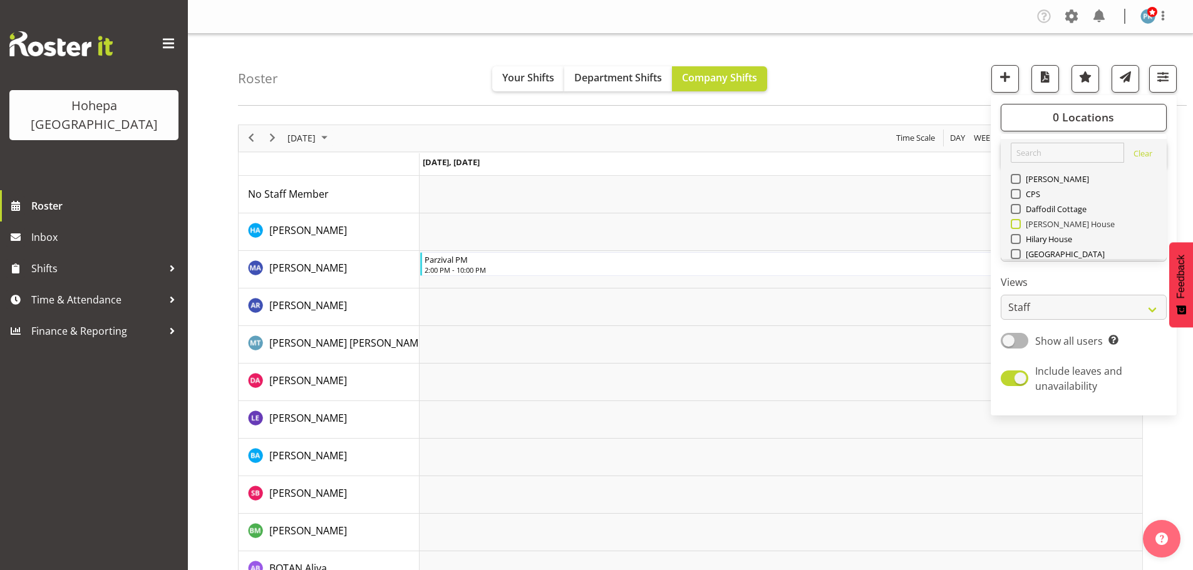
click at [1016, 223] on span at bounding box center [1015, 224] width 10 height 10
click at [1016, 223] on input "[PERSON_NAME] House" at bounding box center [1014, 224] width 8 height 8
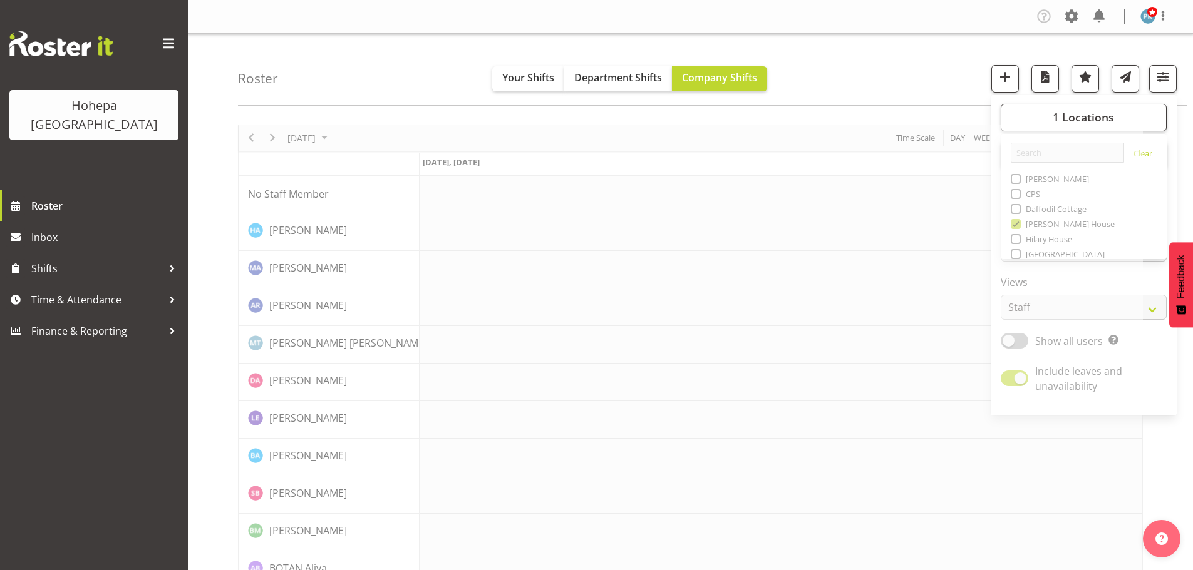
click at [840, 67] on div "Roster Your Shifts Department Shifts Company Shifts 1 Locations Clear Christoph…" at bounding box center [712, 70] width 948 height 72
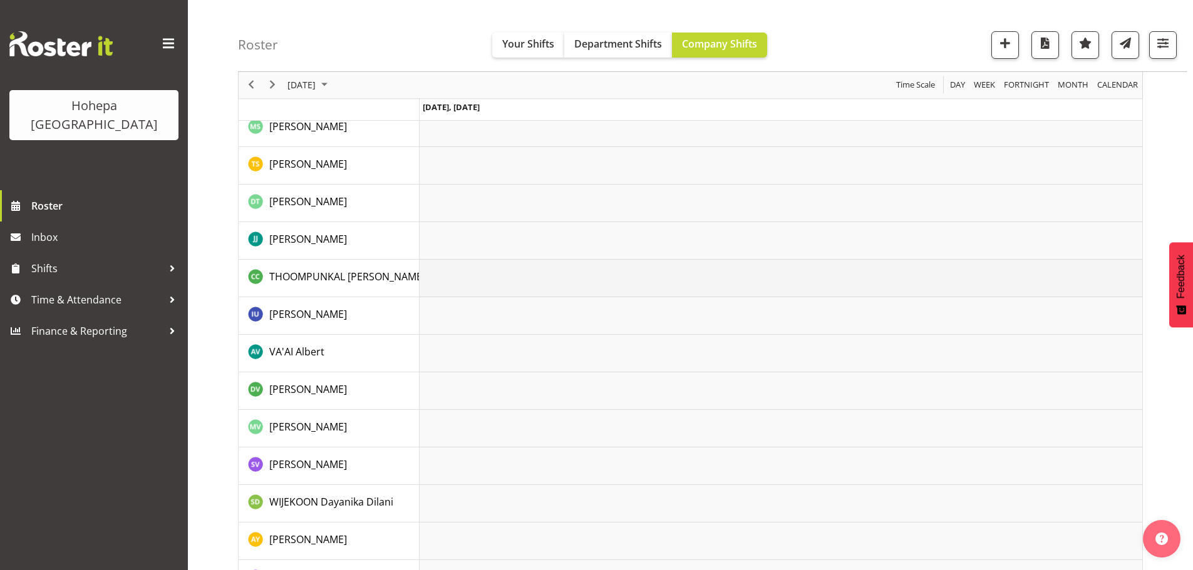
scroll to position [2607, 0]
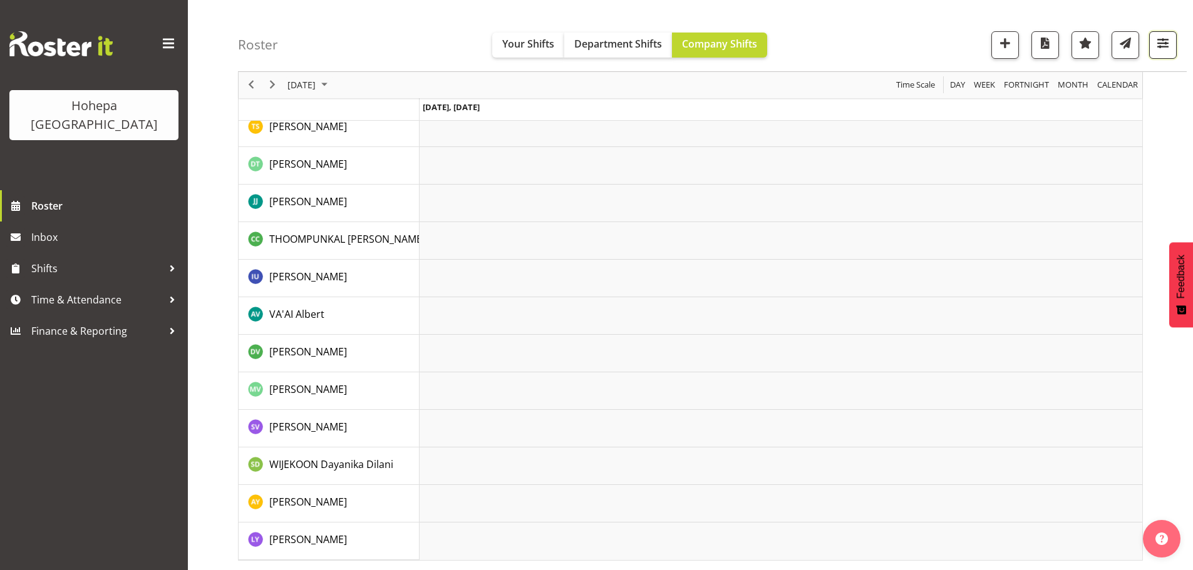
click at [1169, 39] on span "button" at bounding box center [1162, 43] width 16 height 16
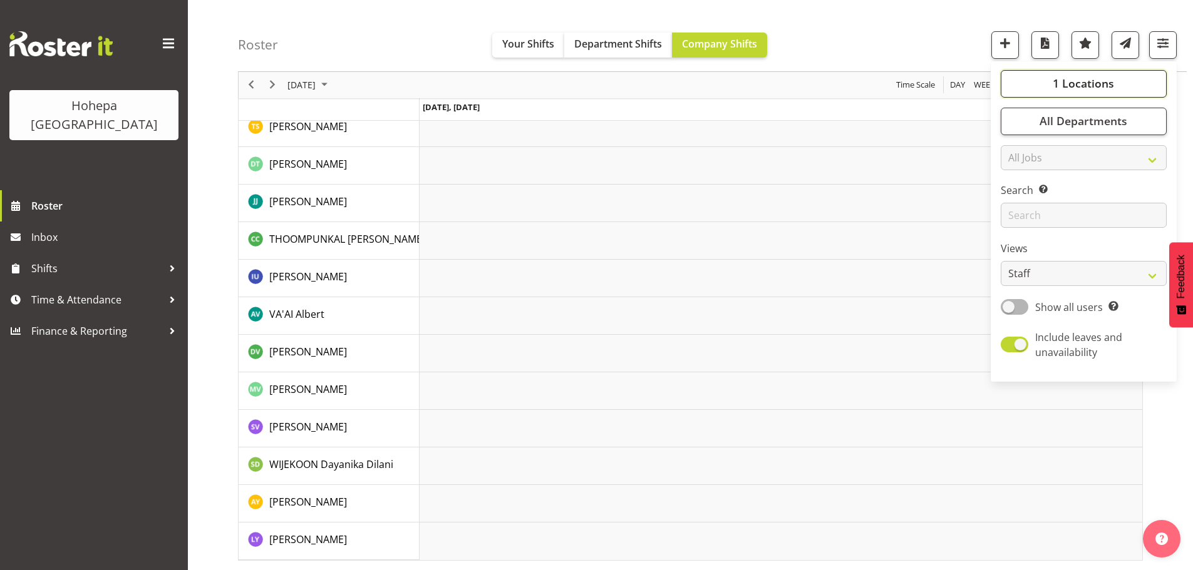
click at [1100, 81] on span "1 Locations" at bounding box center [1082, 83] width 61 height 15
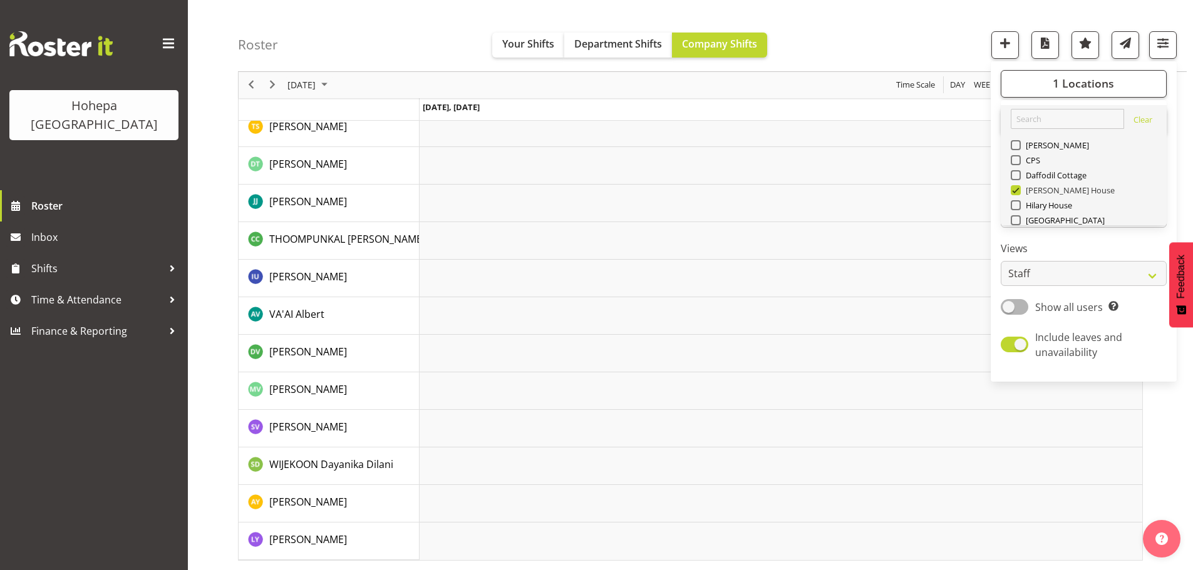
click at [1015, 192] on span at bounding box center [1015, 190] width 10 height 10
click at [1015, 192] on input "[PERSON_NAME] House" at bounding box center [1014, 191] width 8 height 8
checkbox input "false"
click at [1016, 207] on span at bounding box center [1015, 205] width 10 height 10
click at [1016, 207] on input "Hilary House" at bounding box center [1014, 206] width 8 height 8
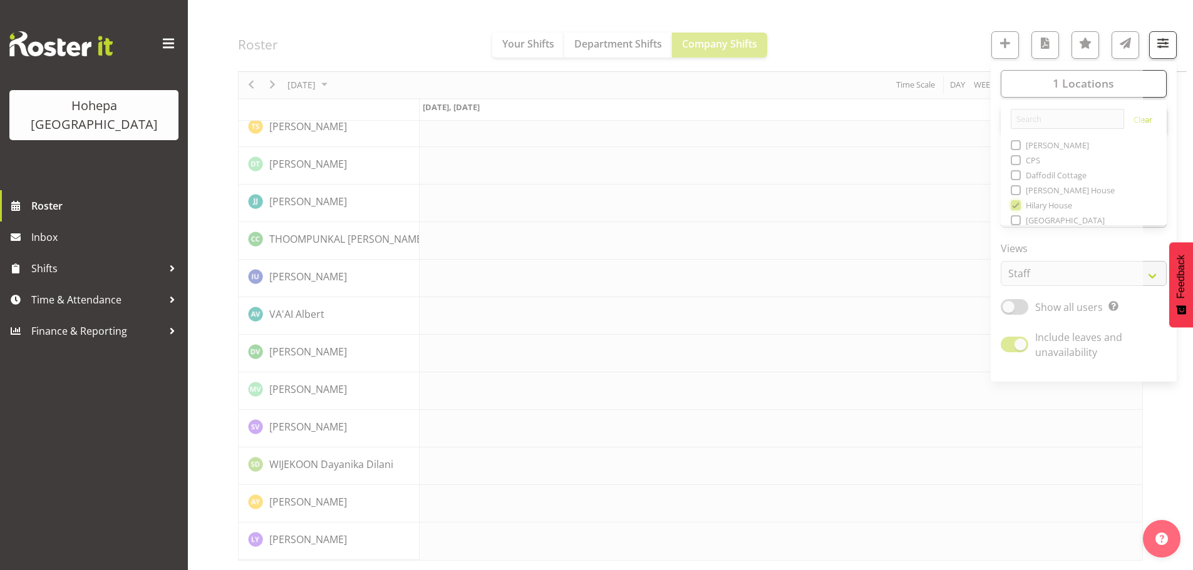
scroll to position [2433, 0]
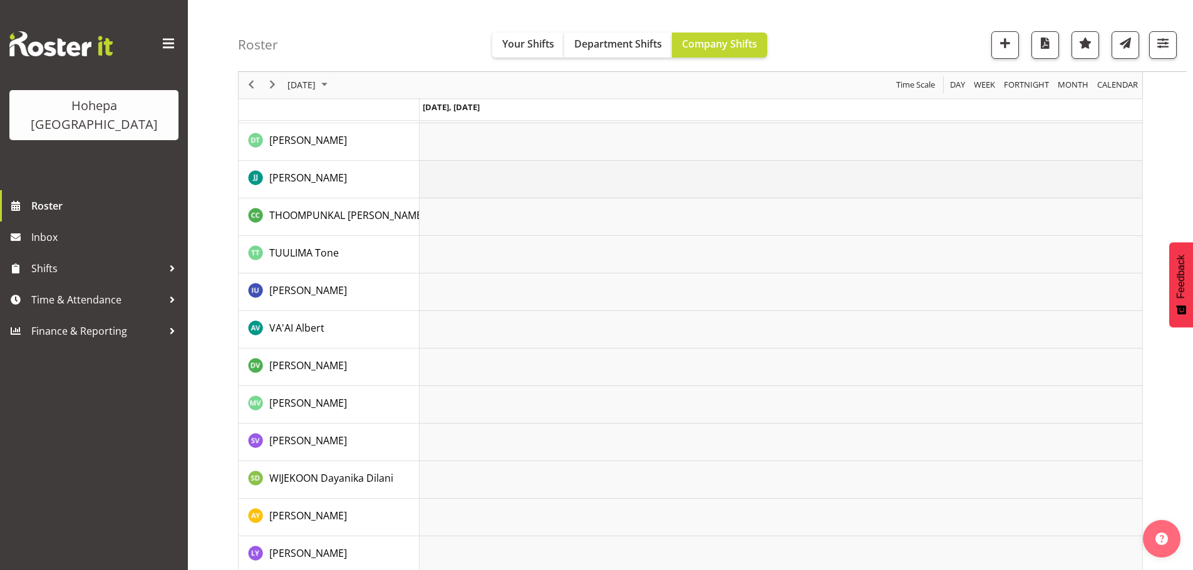
scroll to position [2770, 0]
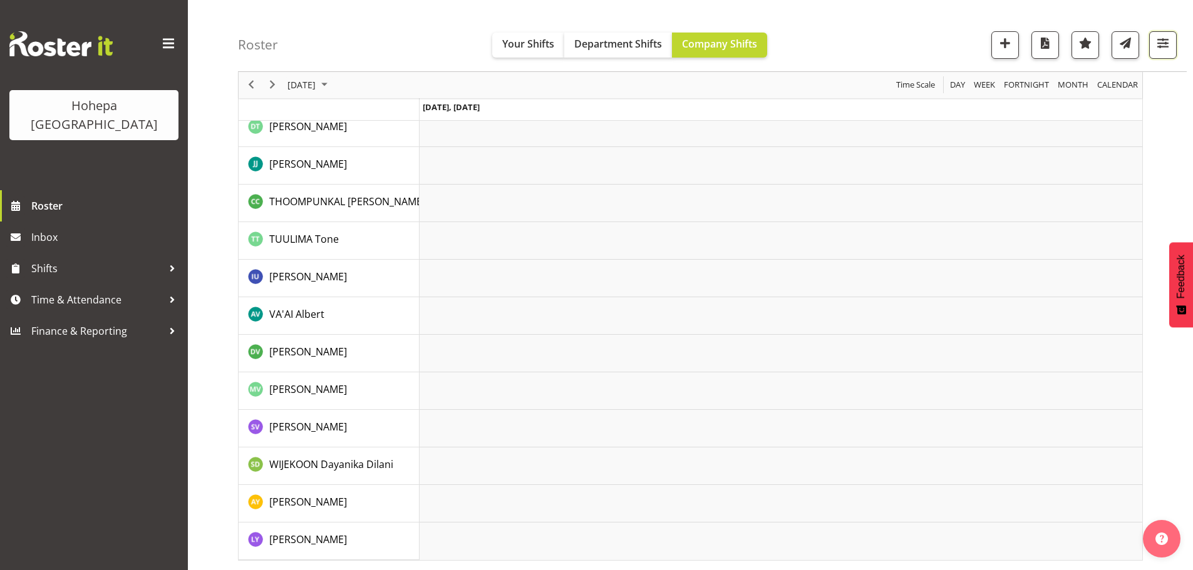
drag, startPoint x: 1160, startPoint y: 45, endPoint x: 1142, endPoint y: 51, distance: 19.2
click at [1161, 45] on span "button" at bounding box center [1162, 43] width 16 height 16
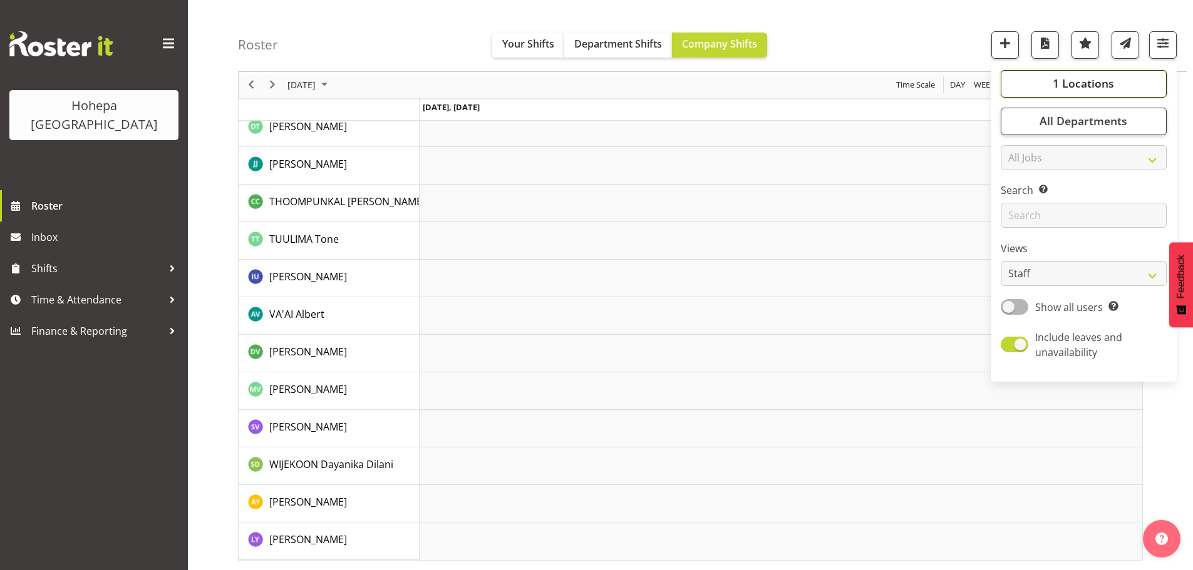
click at [1042, 85] on button "1 Locations" at bounding box center [1083, 84] width 166 height 28
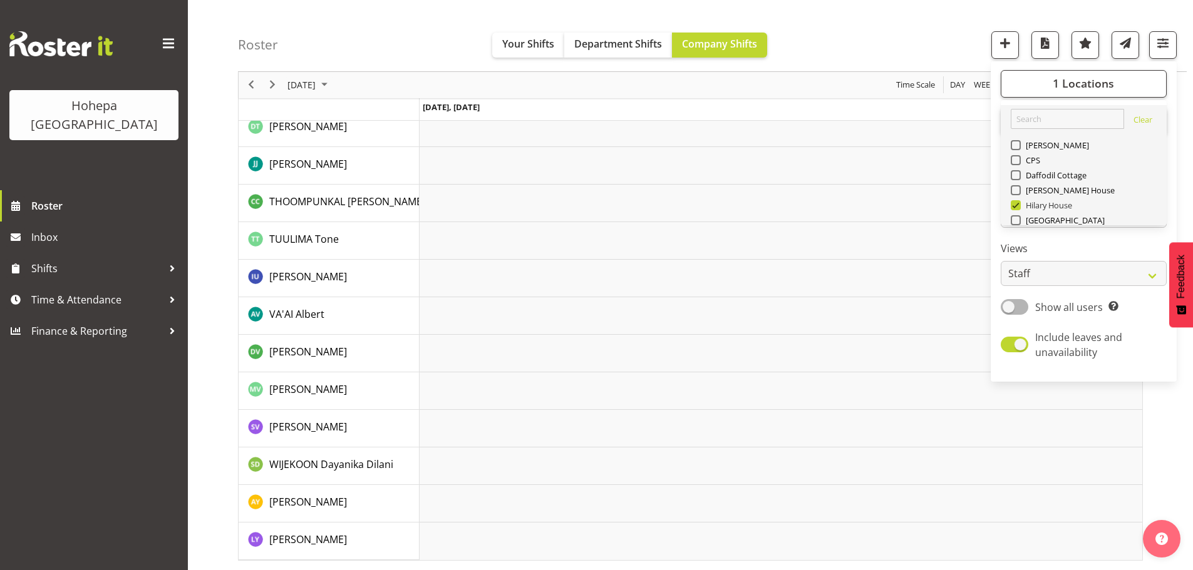
click at [1012, 206] on span at bounding box center [1015, 205] width 10 height 10
click at [1012, 206] on input "Hilary House" at bounding box center [1014, 206] width 8 height 8
checkbox input "false"
click at [1016, 176] on span at bounding box center [1015, 175] width 10 height 10
click at [1016, 176] on input "Daffodil Cottage" at bounding box center [1014, 176] width 8 height 8
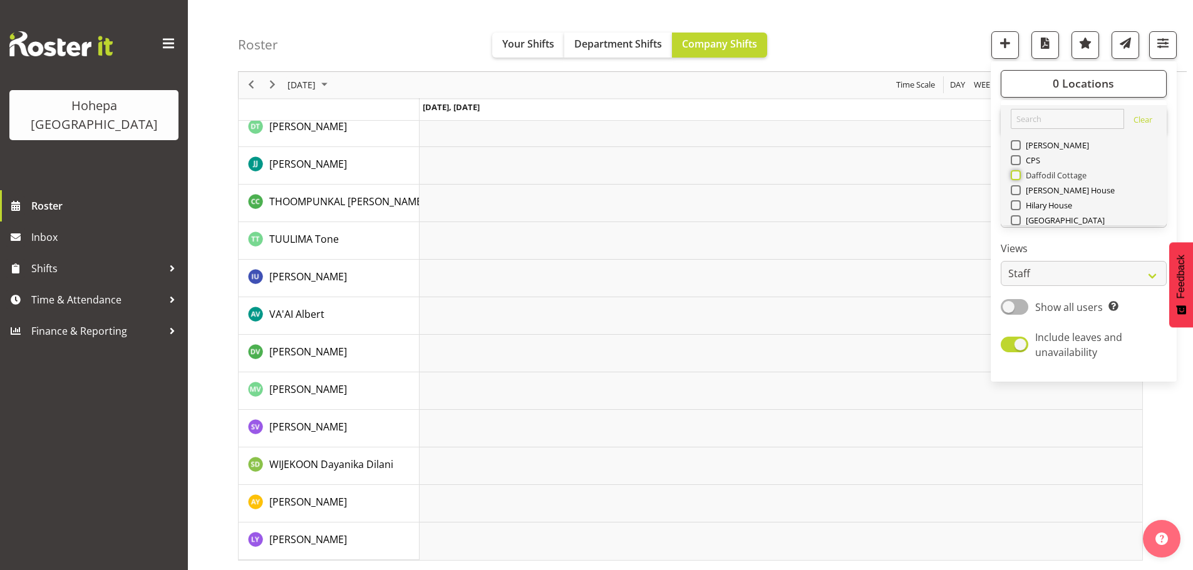
checkbox input "true"
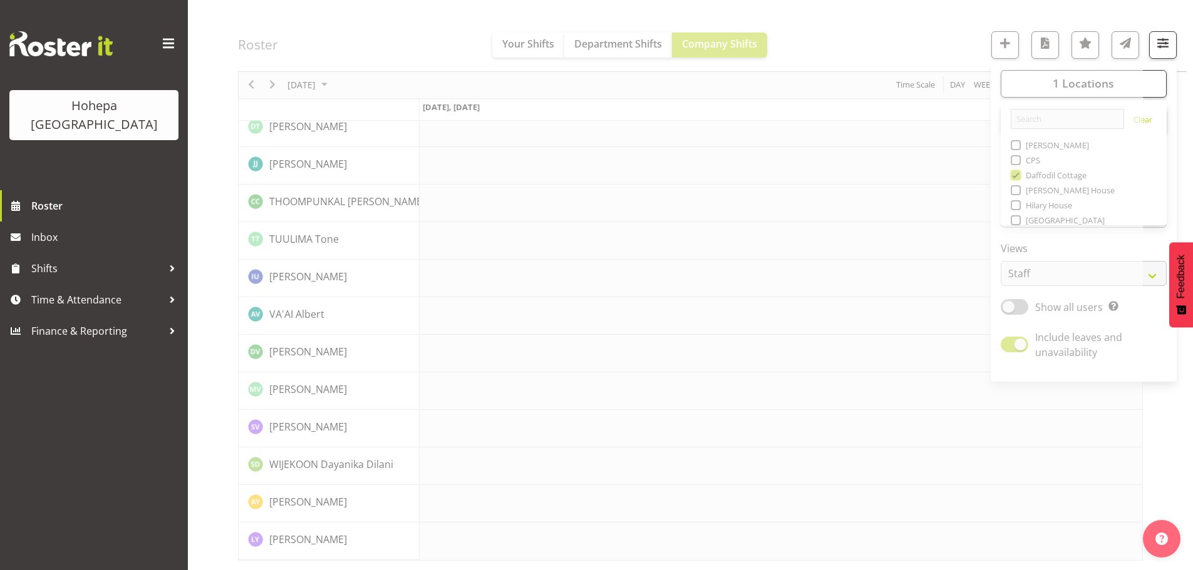
scroll to position [2695, 0]
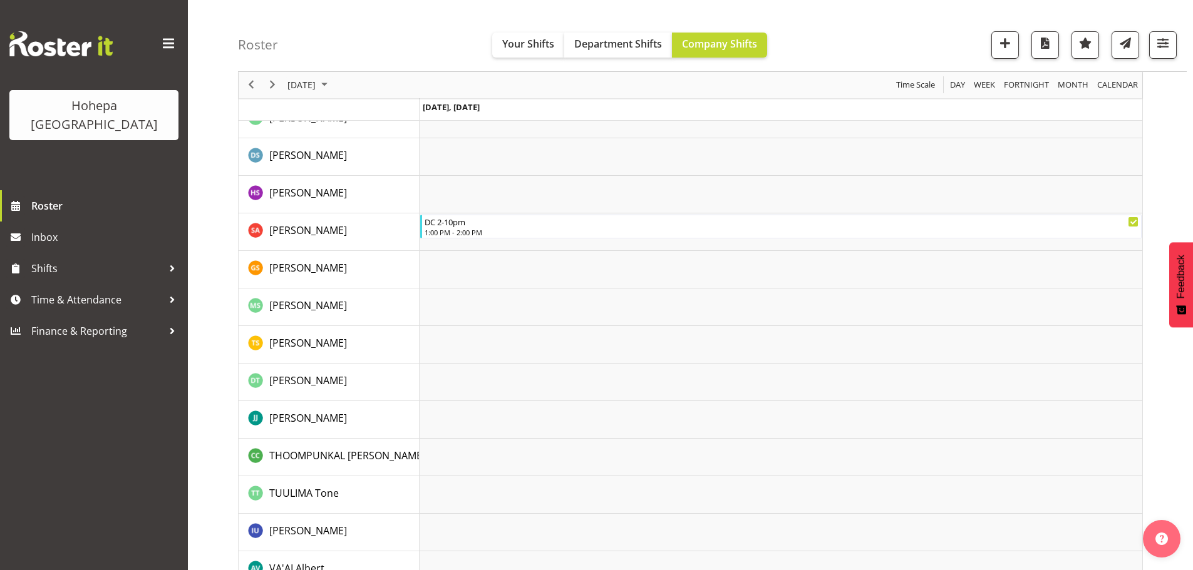
scroll to position [2695, 0]
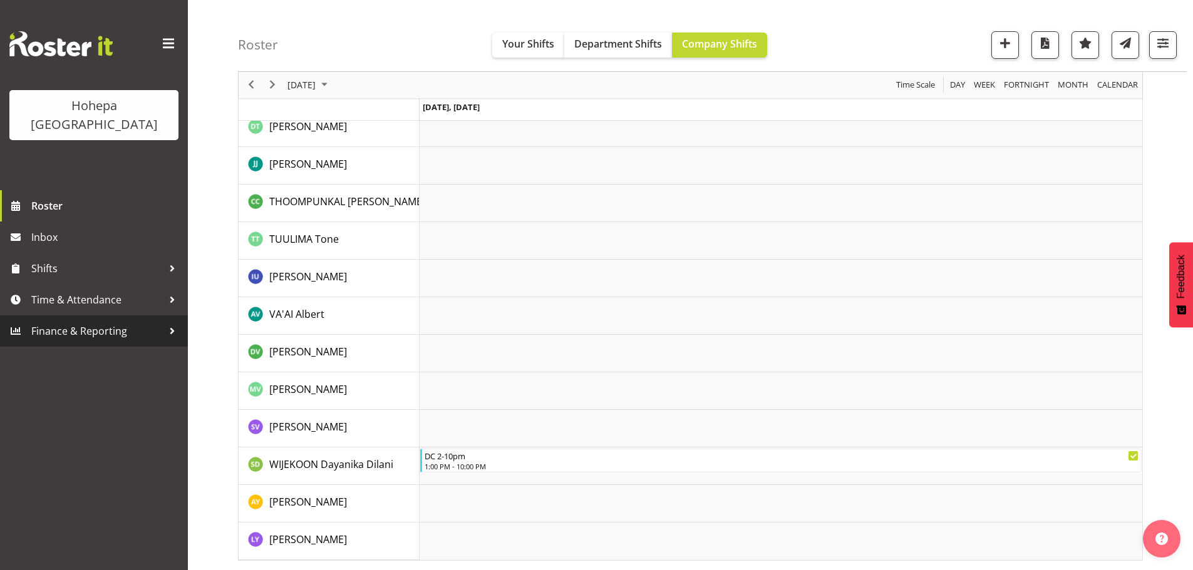
click at [66, 322] on span "Finance & Reporting" at bounding box center [96, 331] width 131 height 19
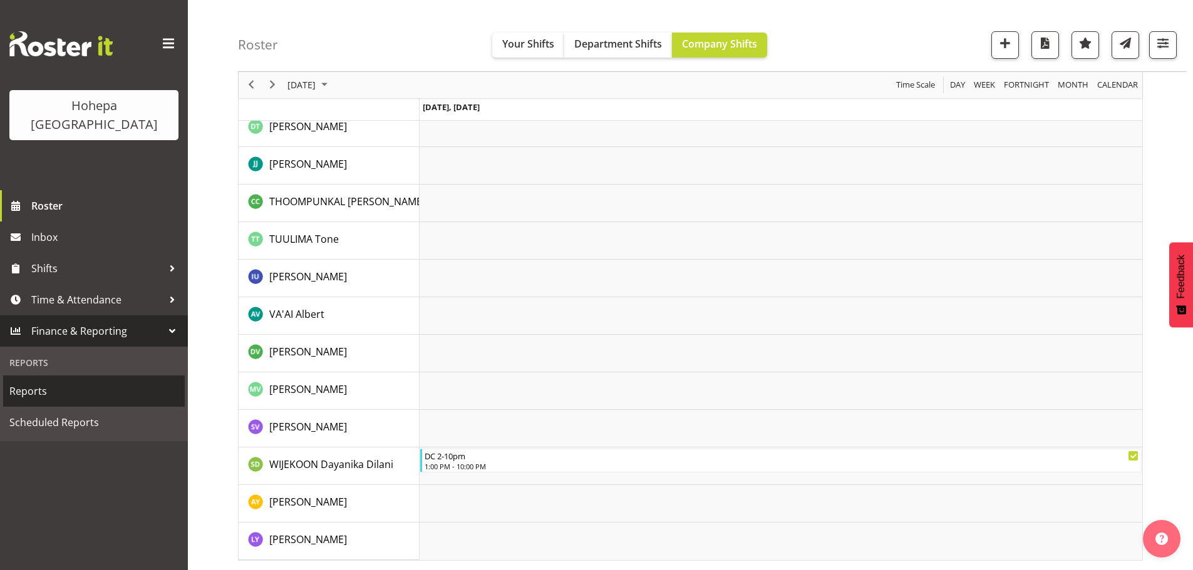
click at [31, 382] on span "Reports" at bounding box center [93, 391] width 169 height 19
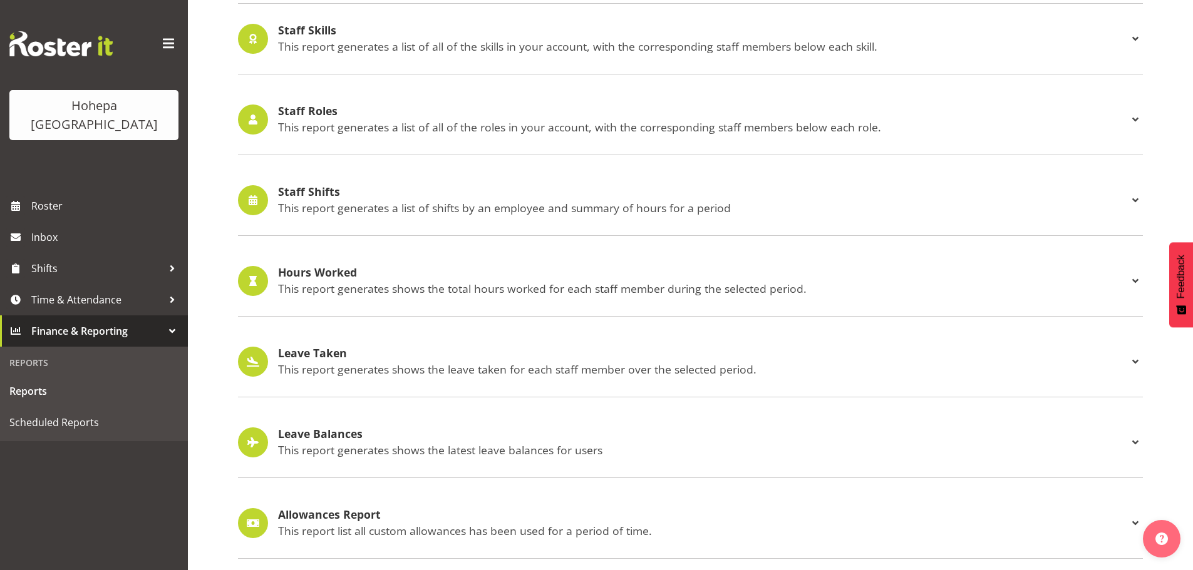
scroll to position [1165, 0]
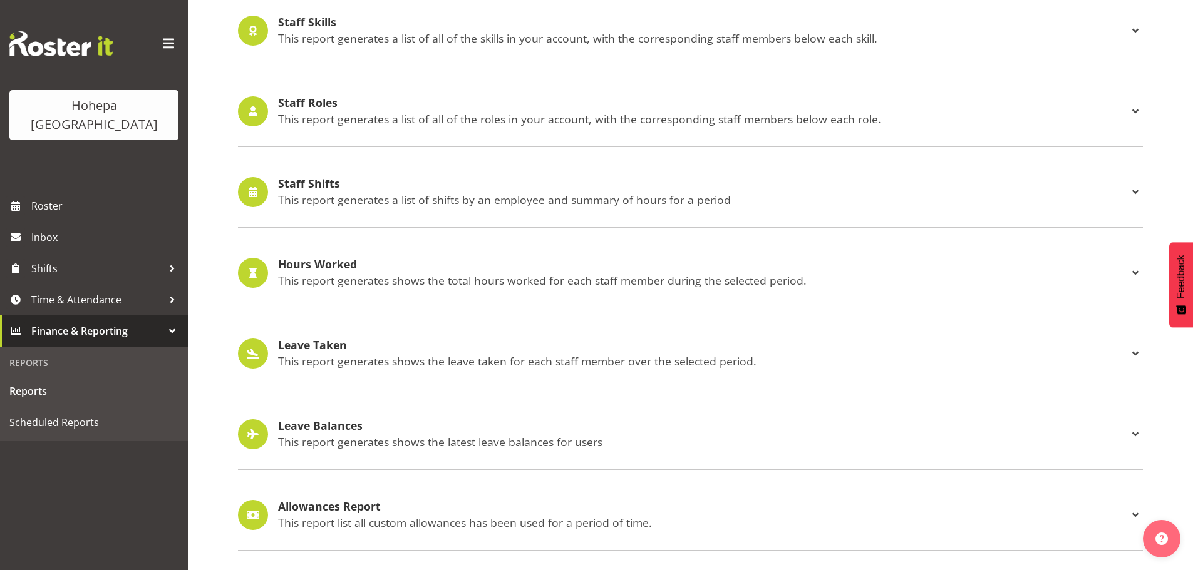
click at [295, 178] on h4 "Staff Shifts" at bounding box center [702, 184] width 849 height 13
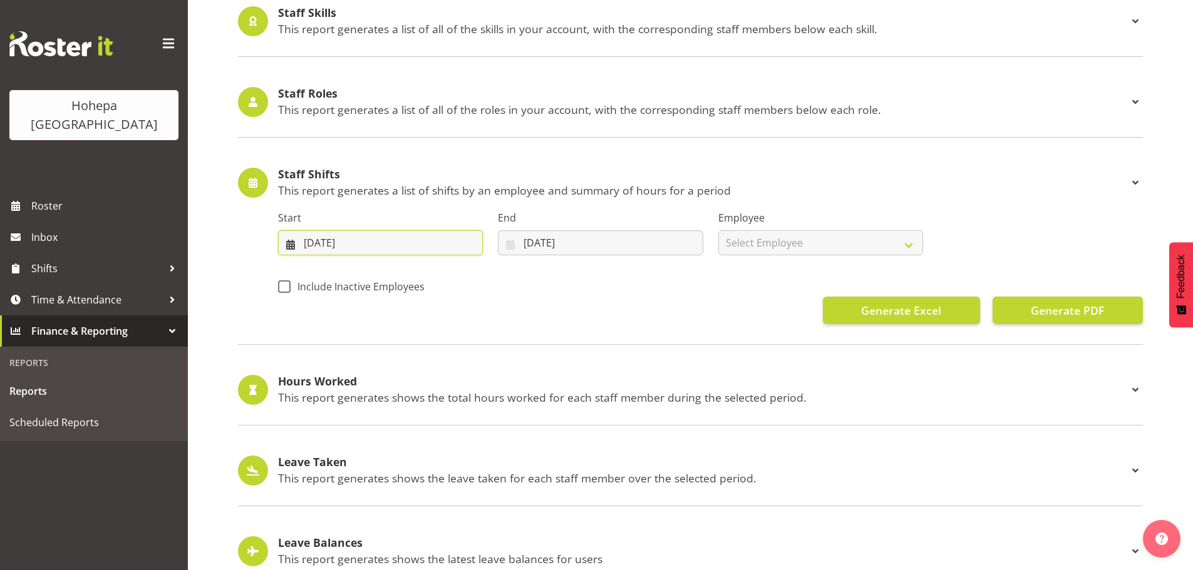
click at [312, 242] on input "[DATE]" at bounding box center [380, 242] width 205 height 25
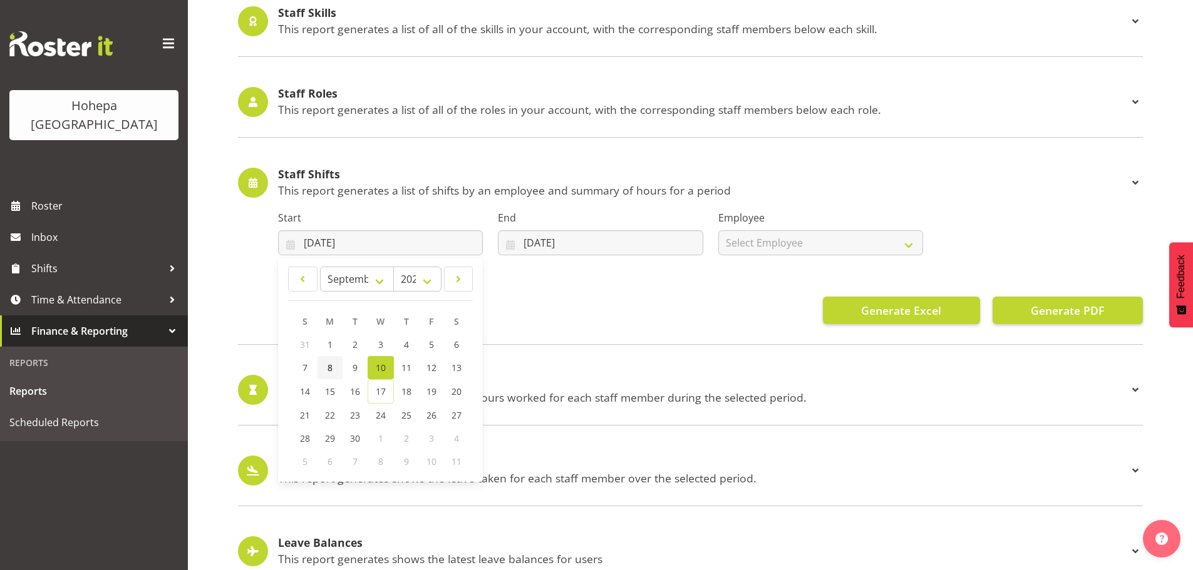
click at [327, 370] on span "8" at bounding box center [329, 368] width 5 height 12
type input "[DATE]"
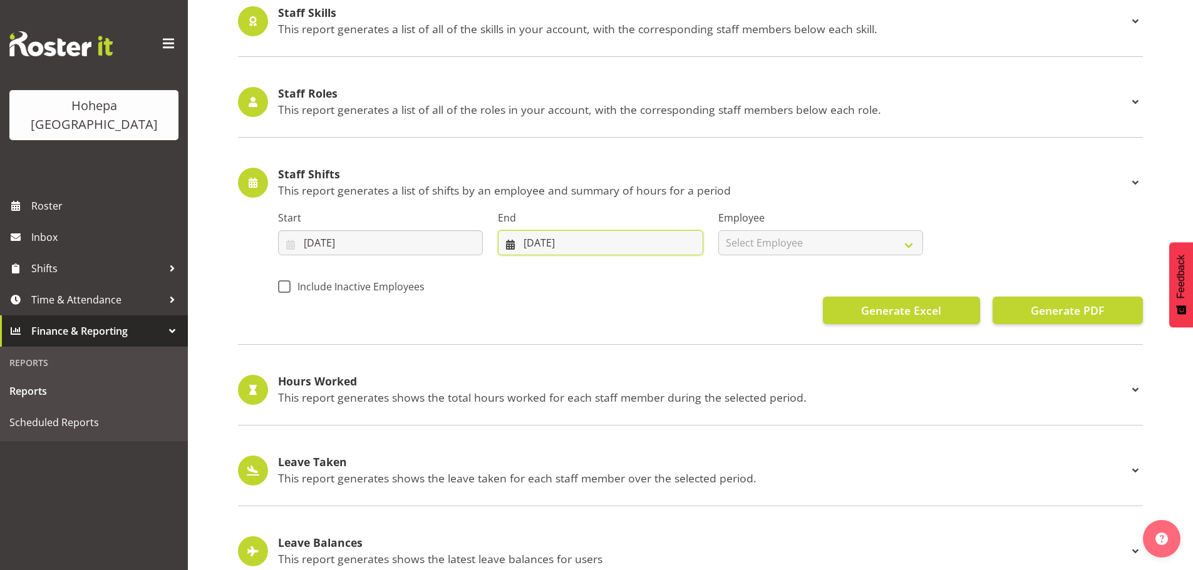
click at [531, 245] on input "[DATE]" at bounding box center [600, 242] width 205 height 25
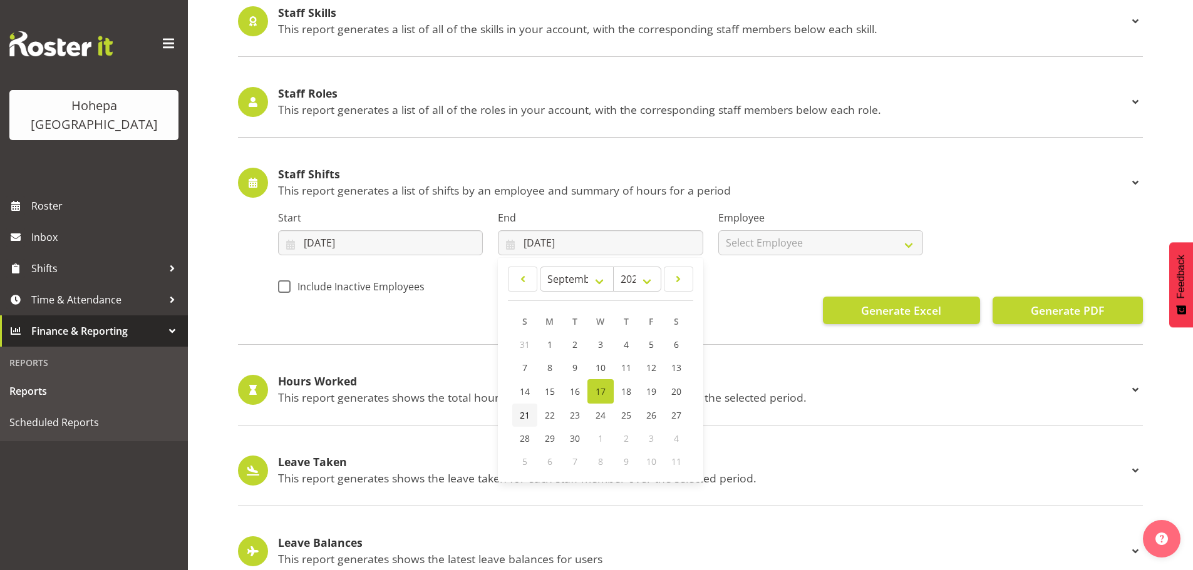
click at [524, 416] on span "21" at bounding box center [525, 415] width 10 height 12
type input "[DATE]"
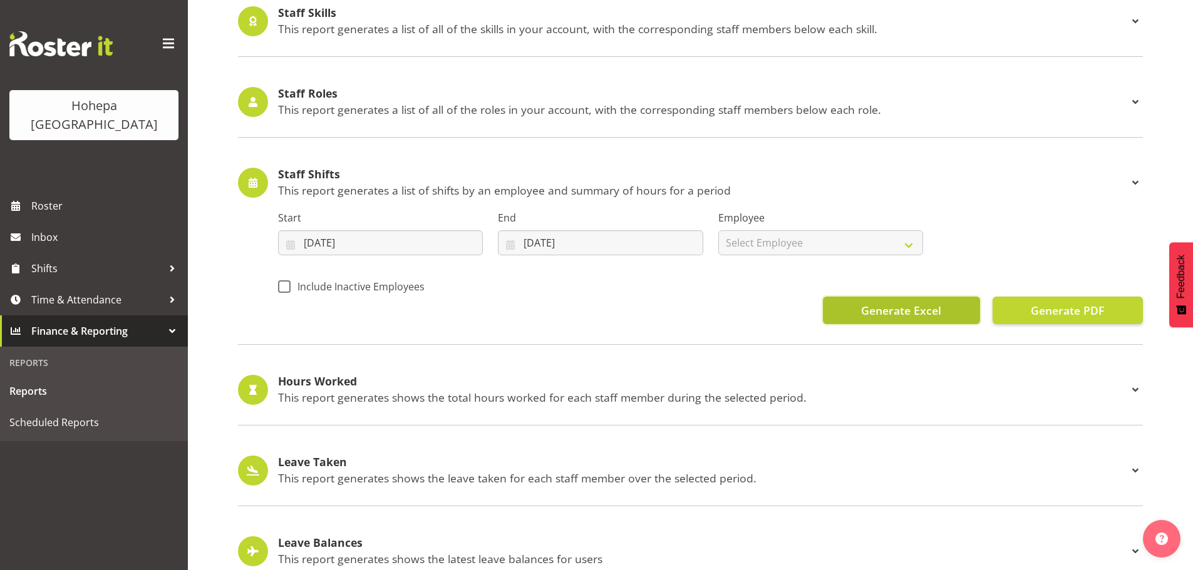
click at [911, 312] on span "Generate Excel" at bounding box center [901, 310] width 80 height 16
